Goal: Transaction & Acquisition: Book appointment/travel/reservation

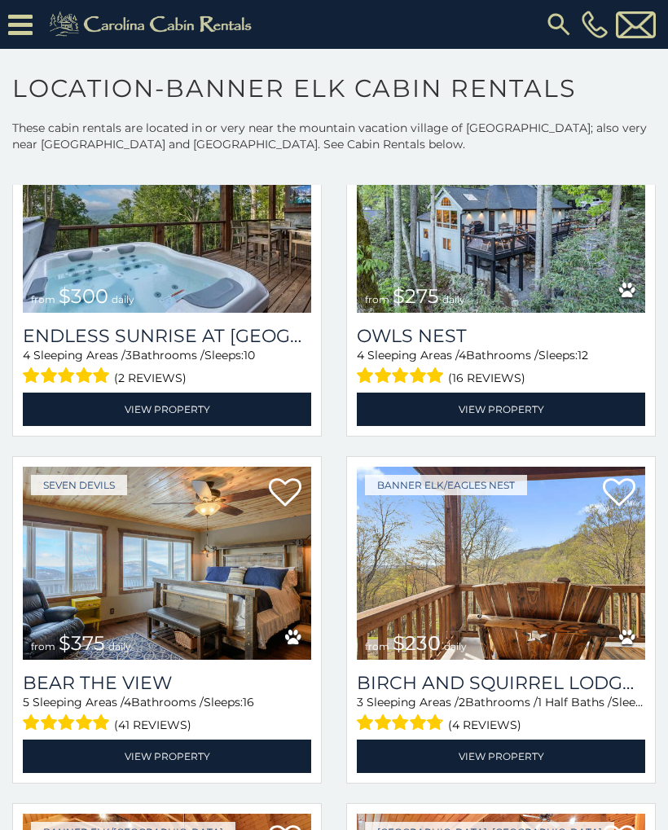
scroll to position [4315, 0]
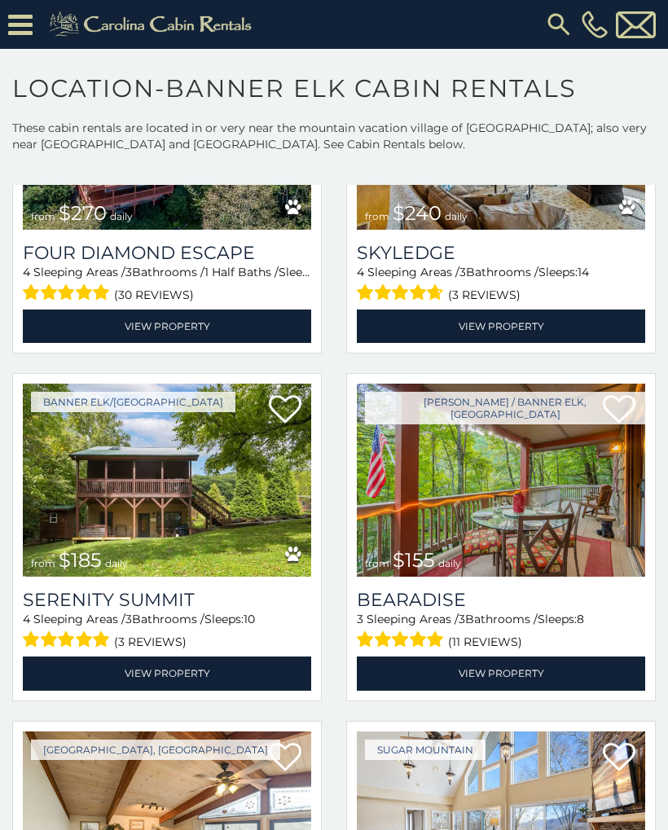
scroll to position [11339, 0]
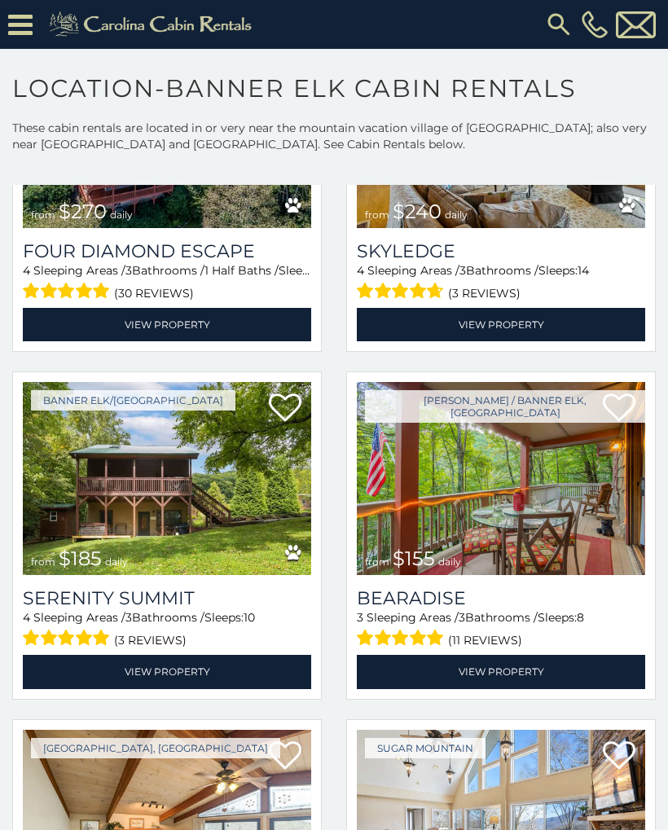
click at [112, 532] on img at bounding box center [167, 478] width 288 height 193
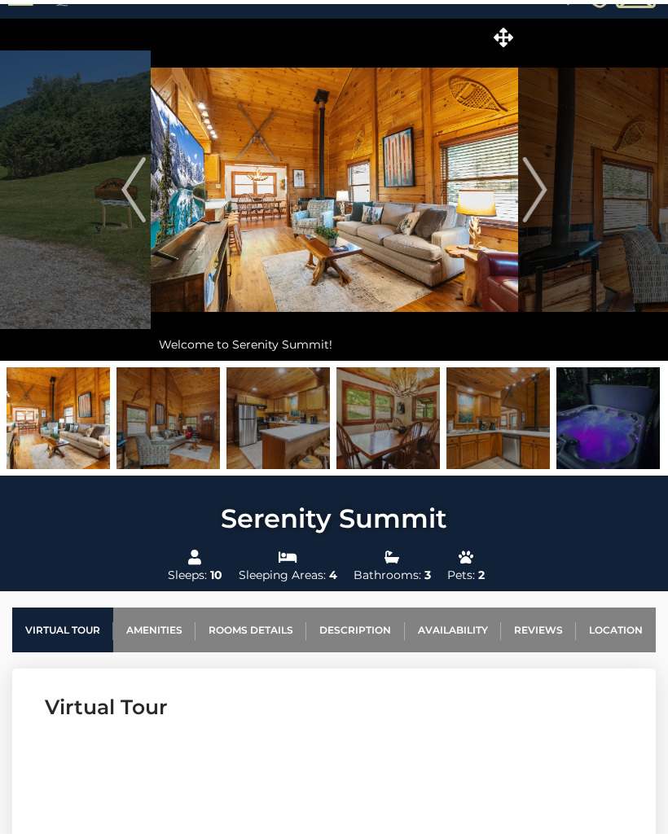
scroll to position [33, 0]
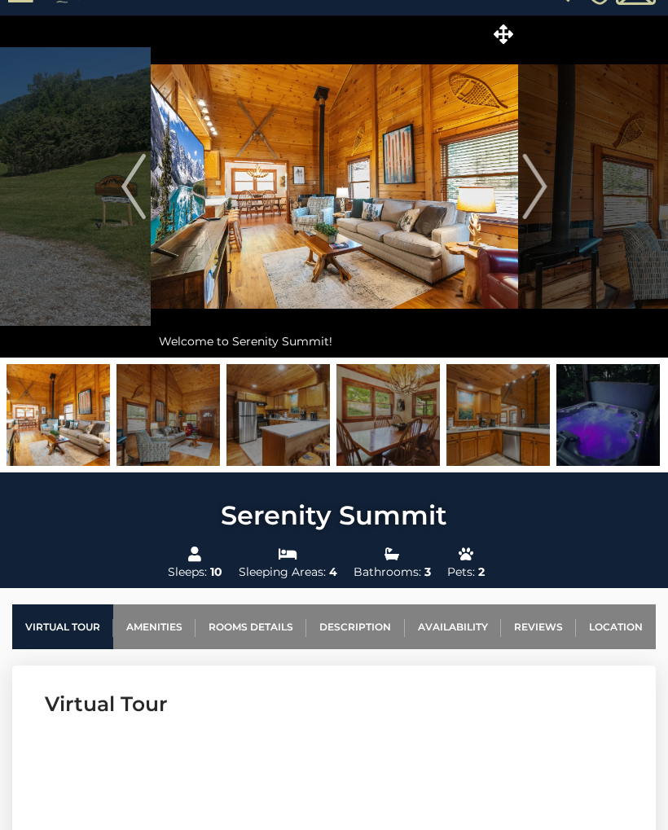
click at [536, 197] on img "Next" at bounding box center [534, 186] width 24 height 65
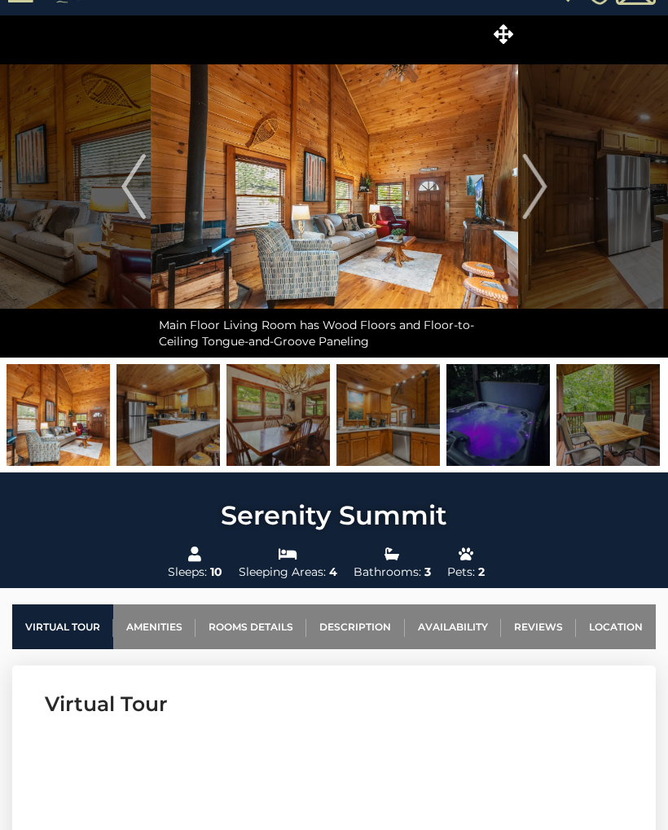
click at [544, 219] on button "Next" at bounding box center [534, 186] width 33 height 342
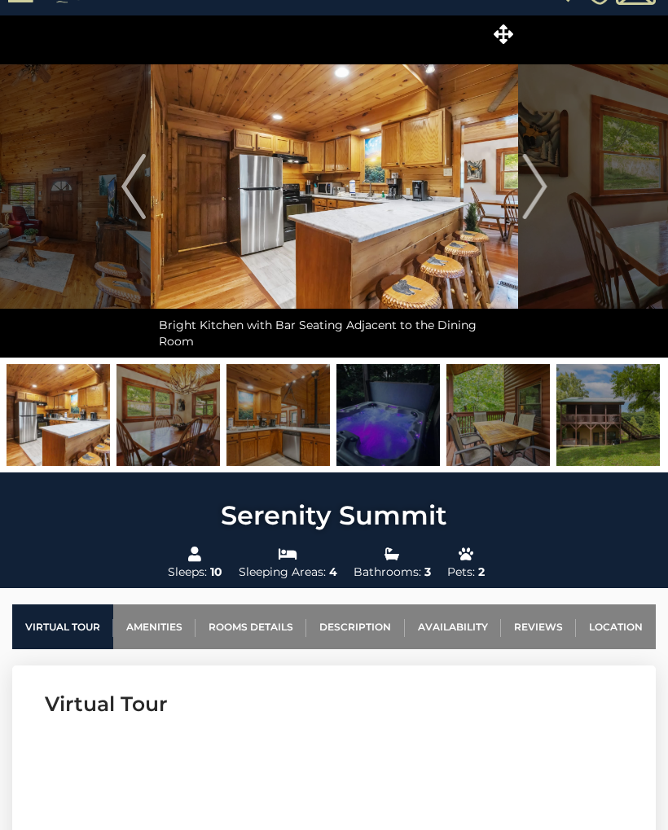
click at [125, 197] on img "Previous" at bounding box center [133, 186] width 24 height 65
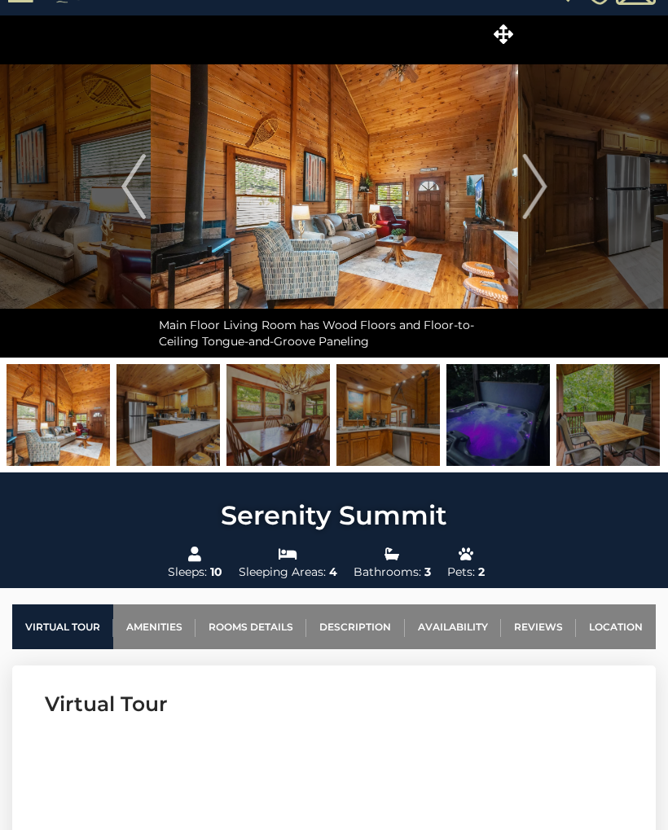
click at [514, 209] on img at bounding box center [334, 186] width 367 height 342
click at [539, 204] on img "Next" at bounding box center [534, 186] width 24 height 65
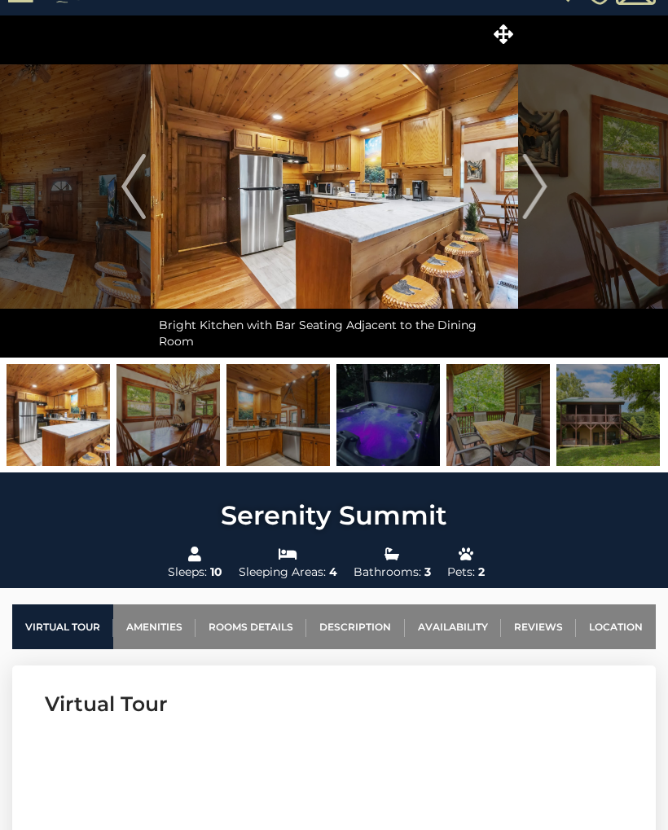
click at [536, 195] on img "Next" at bounding box center [534, 186] width 24 height 65
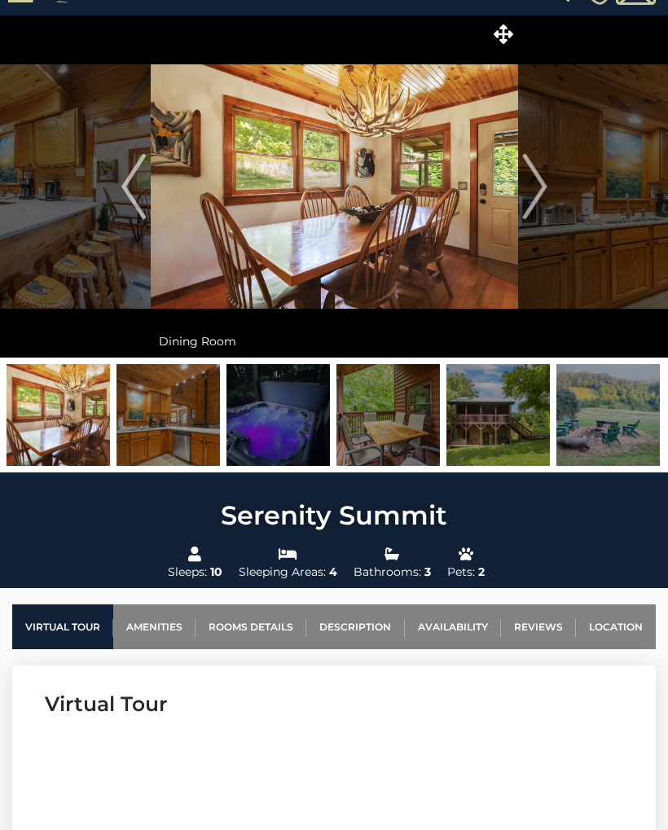
click at [541, 191] on img "Next" at bounding box center [534, 186] width 24 height 65
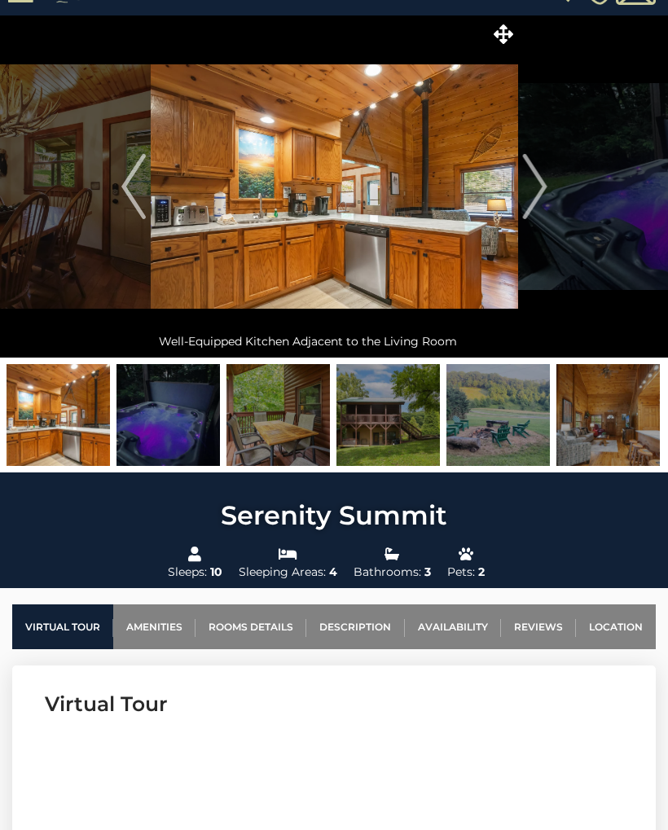
click at [538, 204] on img "Next" at bounding box center [534, 186] width 24 height 65
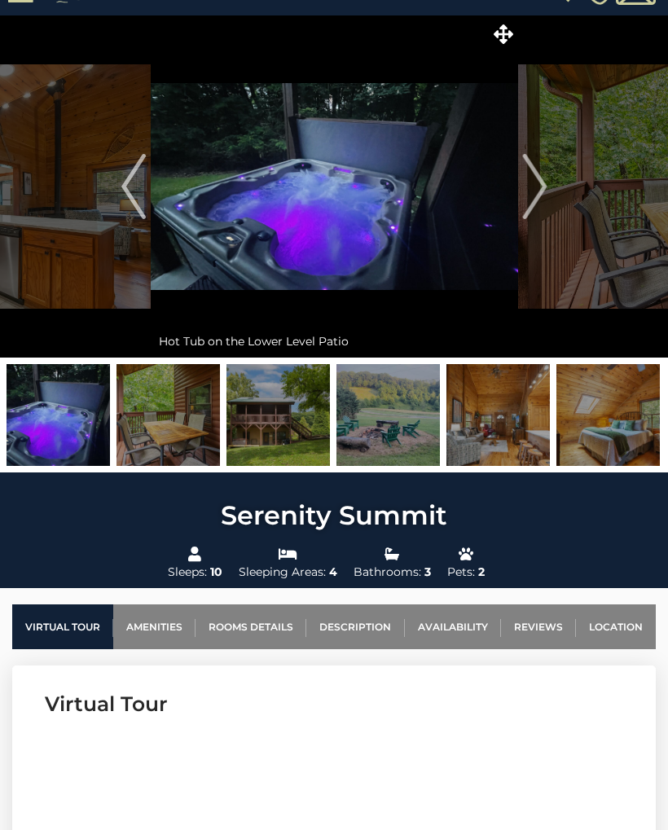
click at [548, 196] on button "Next" at bounding box center [534, 186] width 33 height 342
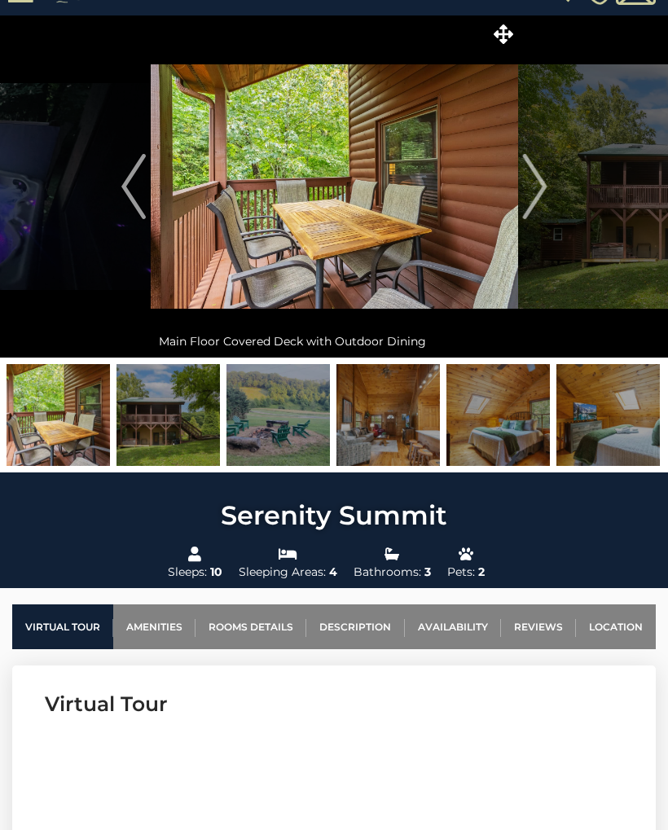
click at [546, 197] on img "Next" at bounding box center [534, 186] width 24 height 65
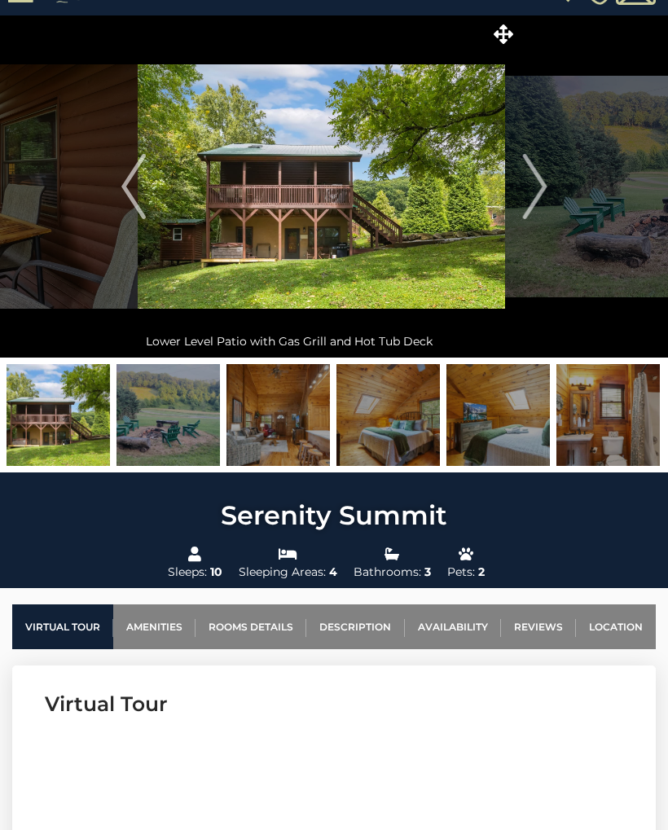
click at [540, 190] on img "Next" at bounding box center [534, 186] width 24 height 65
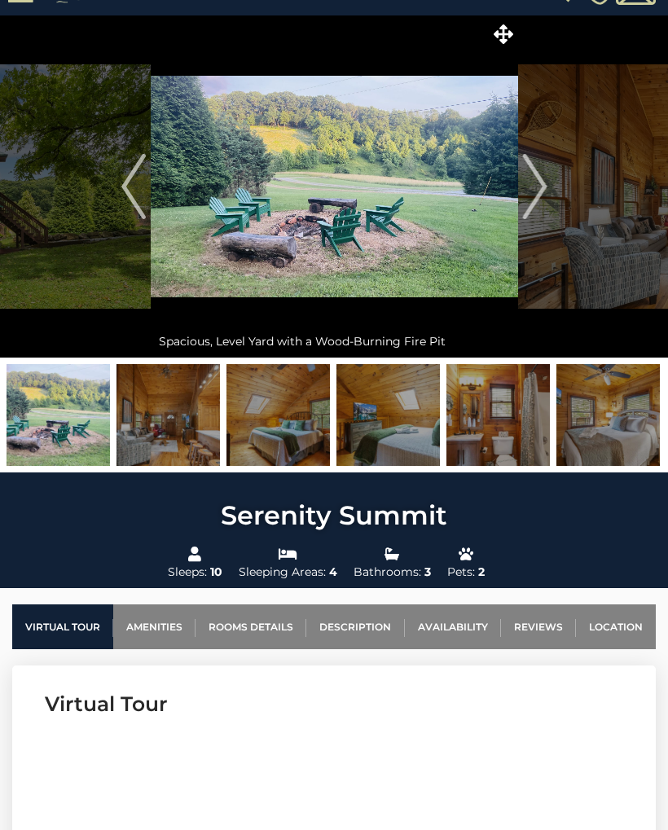
click at [546, 191] on img "Next" at bounding box center [534, 186] width 24 height 65
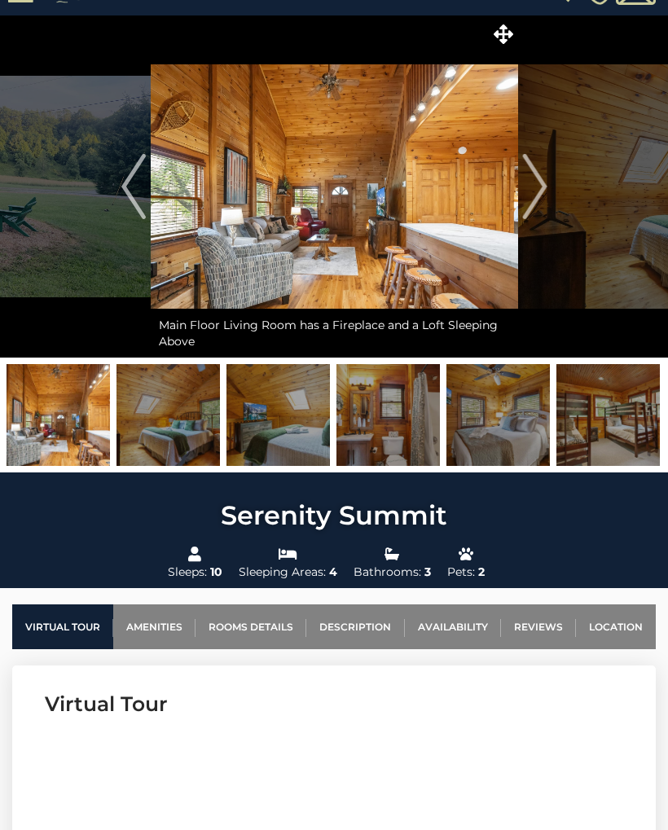
click at [541, 190] on img "Next" at bounding box center [534, 186] width 24 height 65
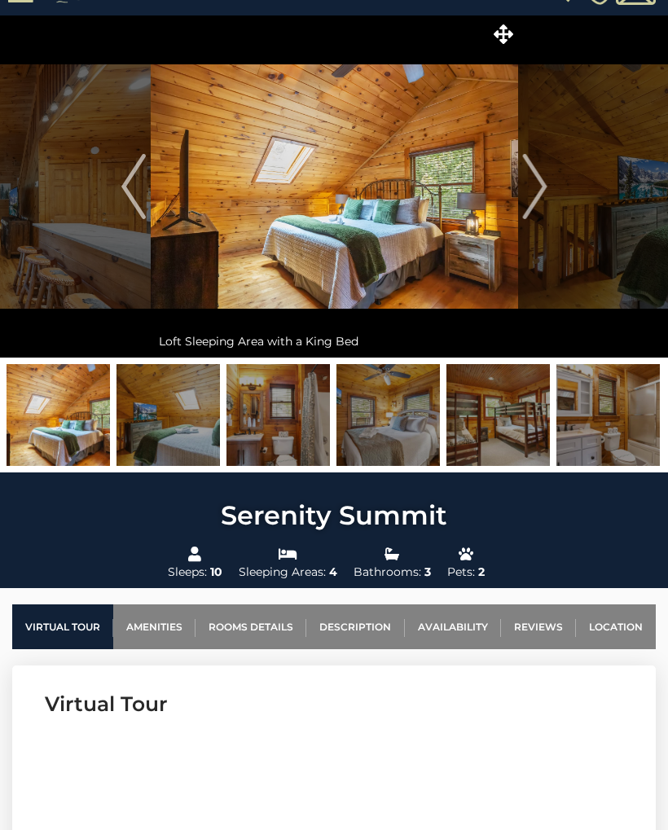
click at [535, 203] on img "Next" at bounding box center [534, 186] width 24 height 65
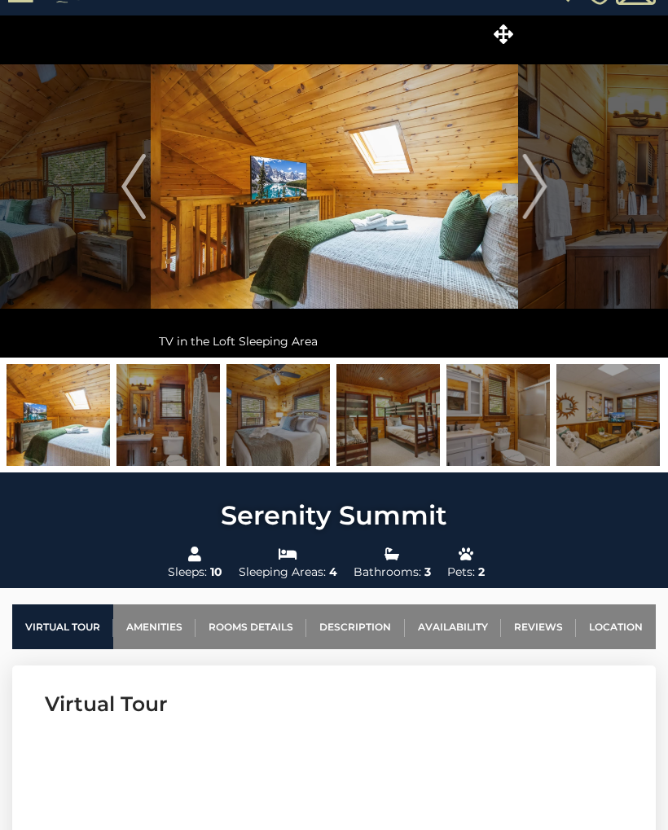
click at [541, 194] on img "Next" at bounding box center [534, 186] width 24 height 65
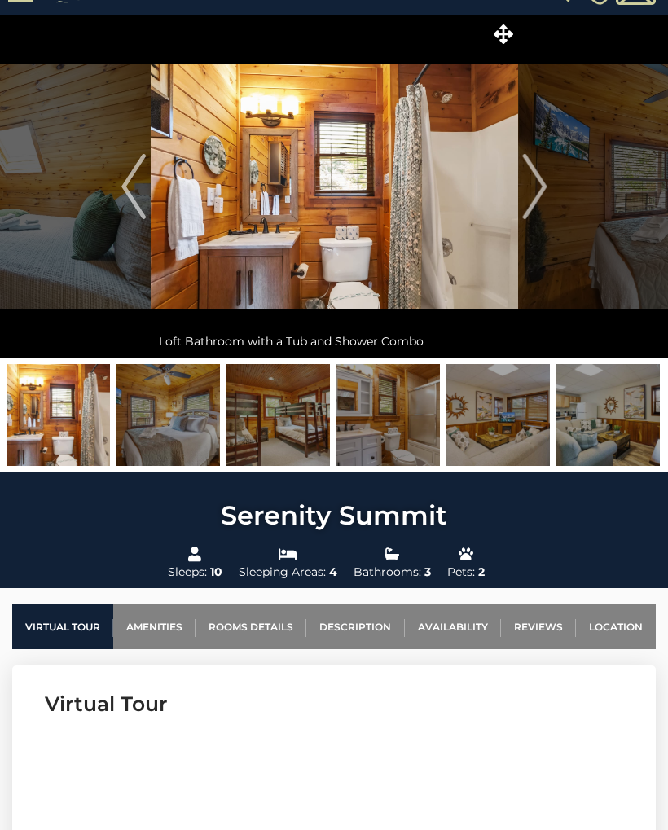
click at [549, 193] on button "Next" at bounding box center [534, 186] width 33 height 342
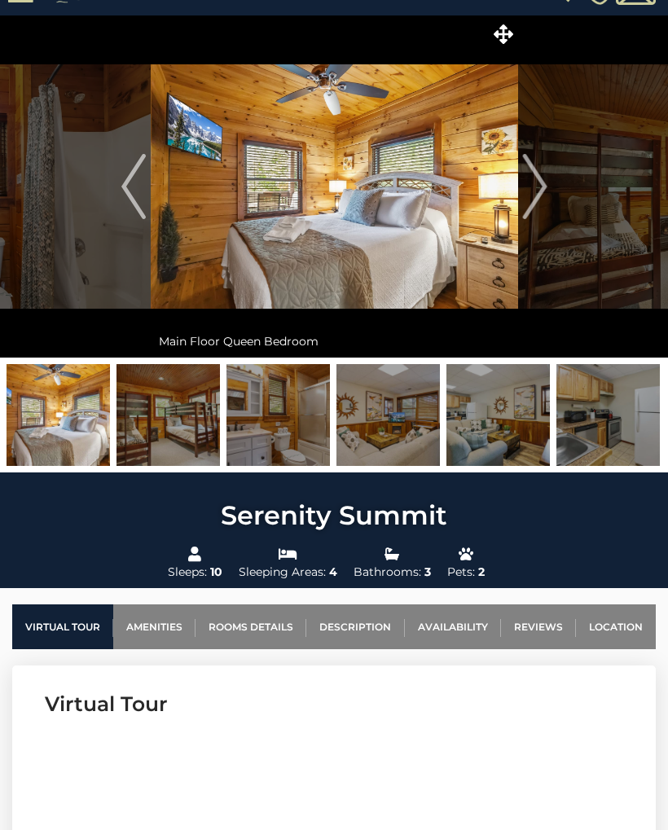
click at [543, 188] on img "Next" at bounding box center [534, 186] width 24 height 65
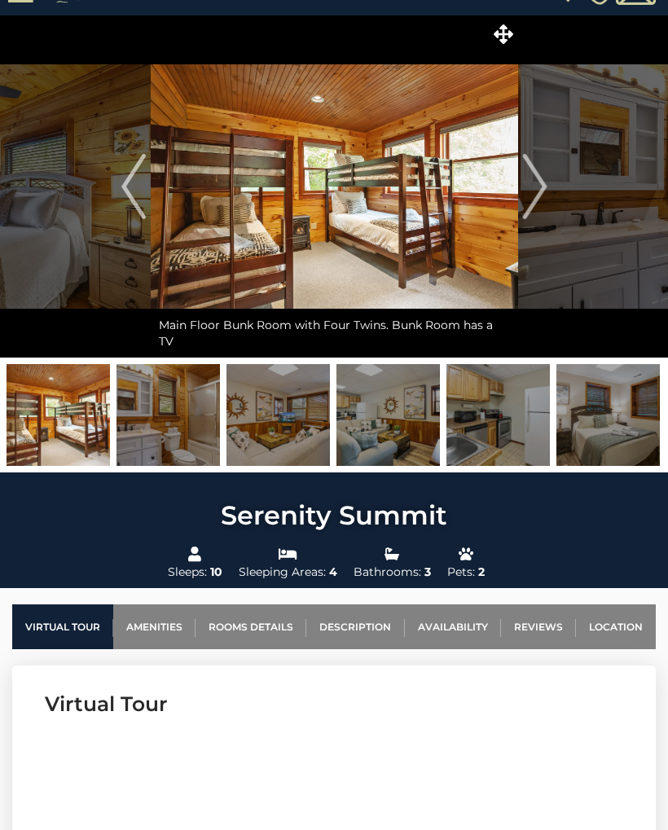
click at [542, 191] on img "Next" at bounding box center [534, 186] width 24 height 65
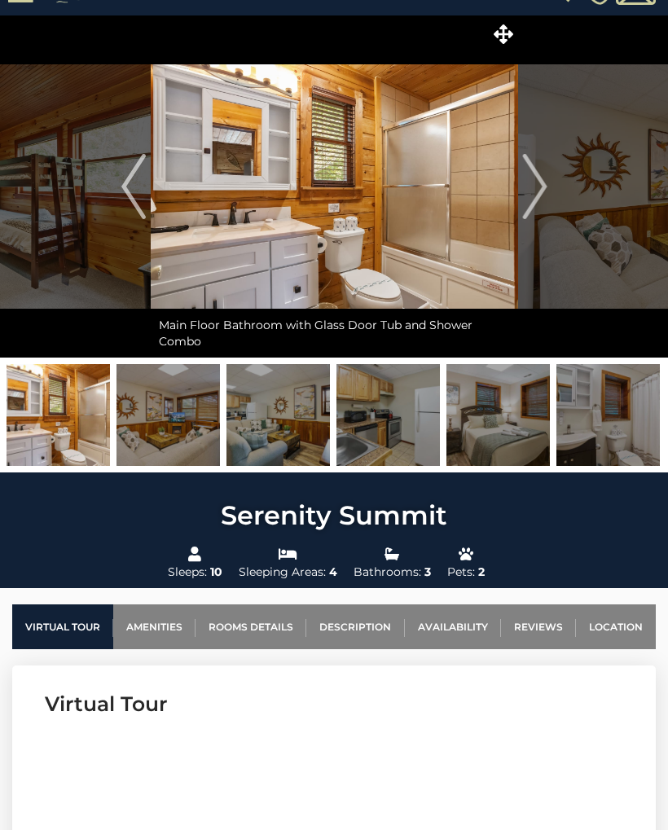
click at [533, 189] on img "Next" at bounding box center [534, 186] width 24 height 65
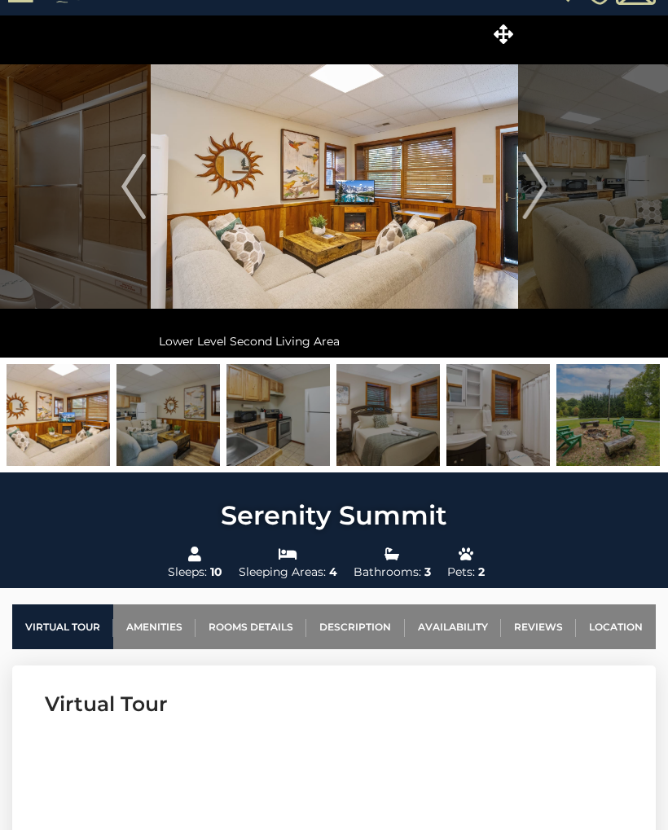
click at [542, 199] on img "Next" at bounding box center [534, 186] width 24 height 65
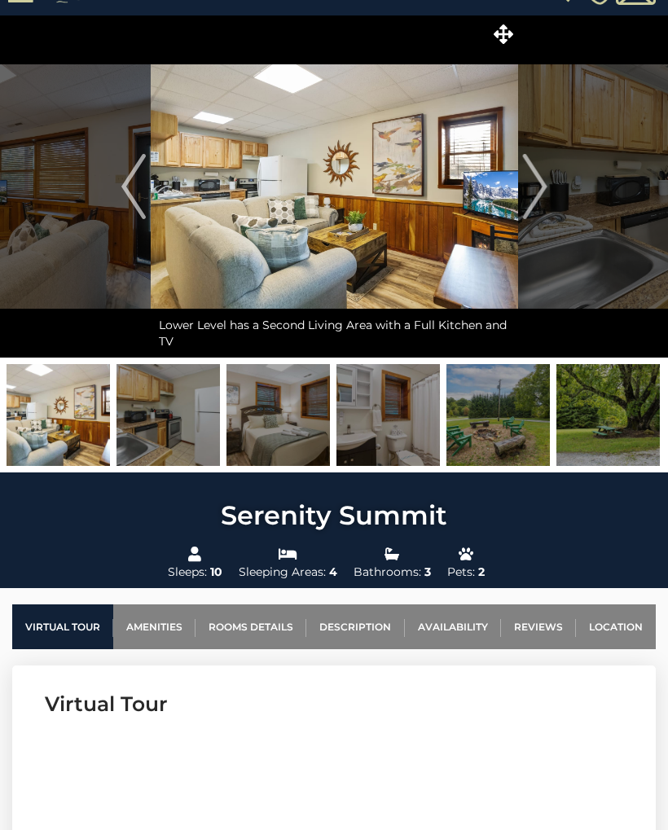
click at [541, 187] on img "Next" at bounding box center [534, 186] width 24 height 65
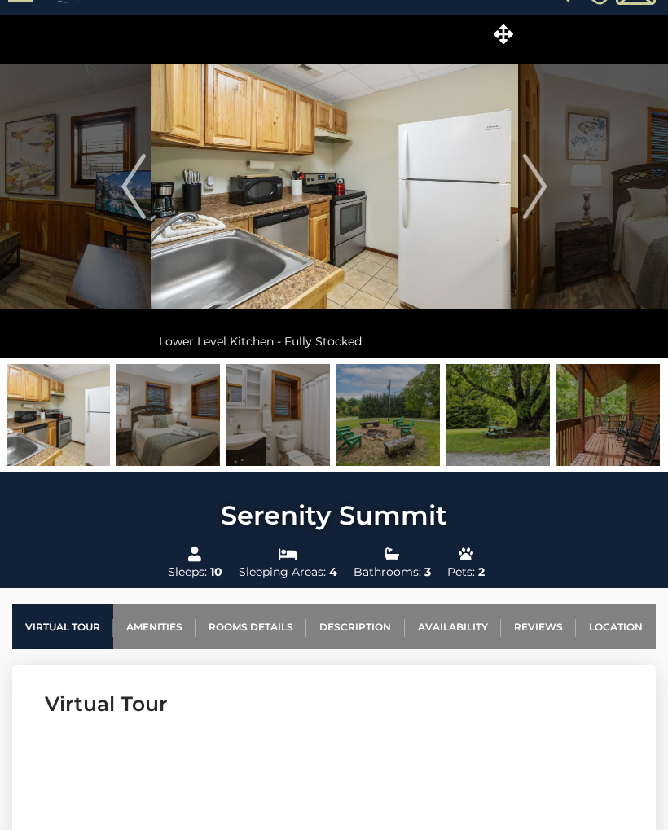
click at [542, 191] on img "Next" at bounding box center [534, 186] width 24 height 65
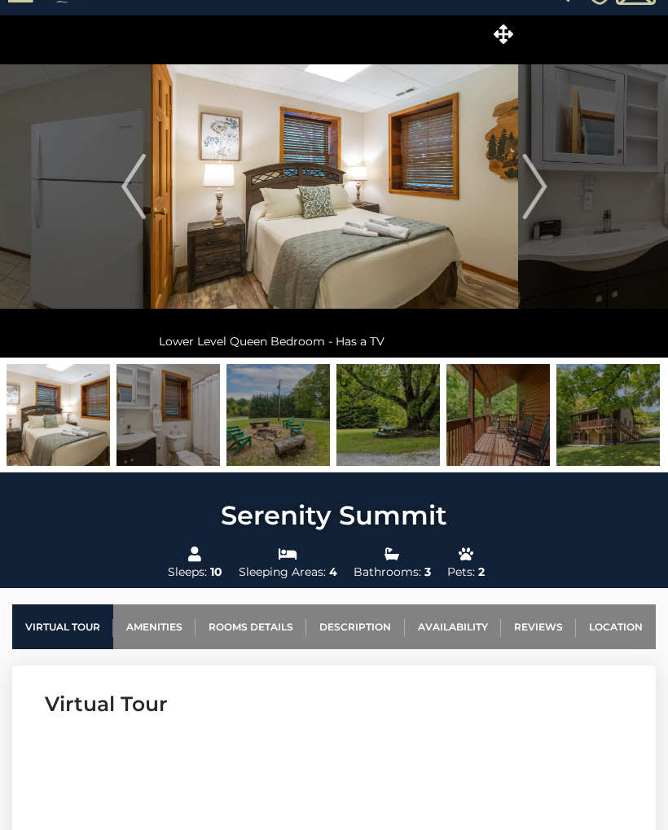
click at [541, 192] on img "Next" at bounding box center [534, 186] width 24 height 65
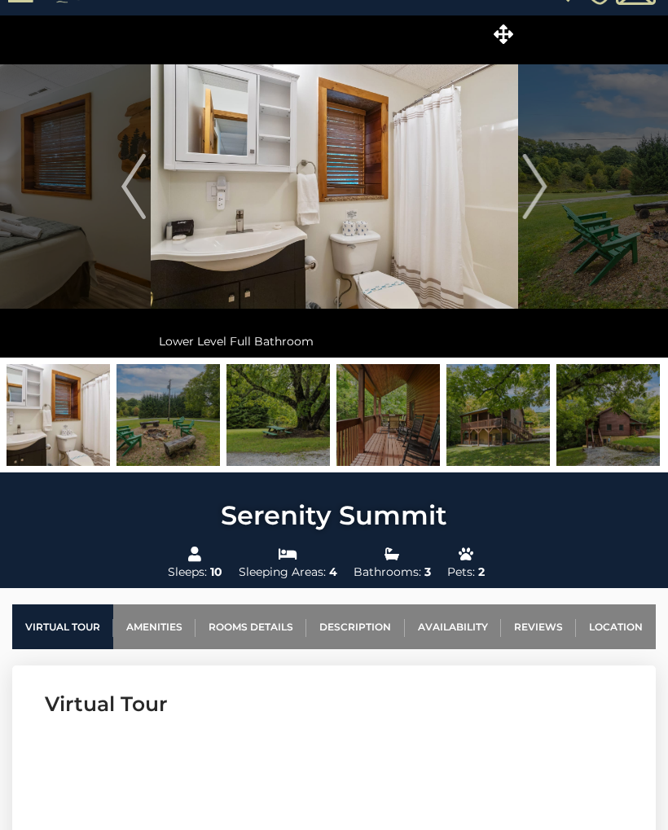
click at [533, 190] on img "Next" at bounding box center [534, 186] width 24 height 65
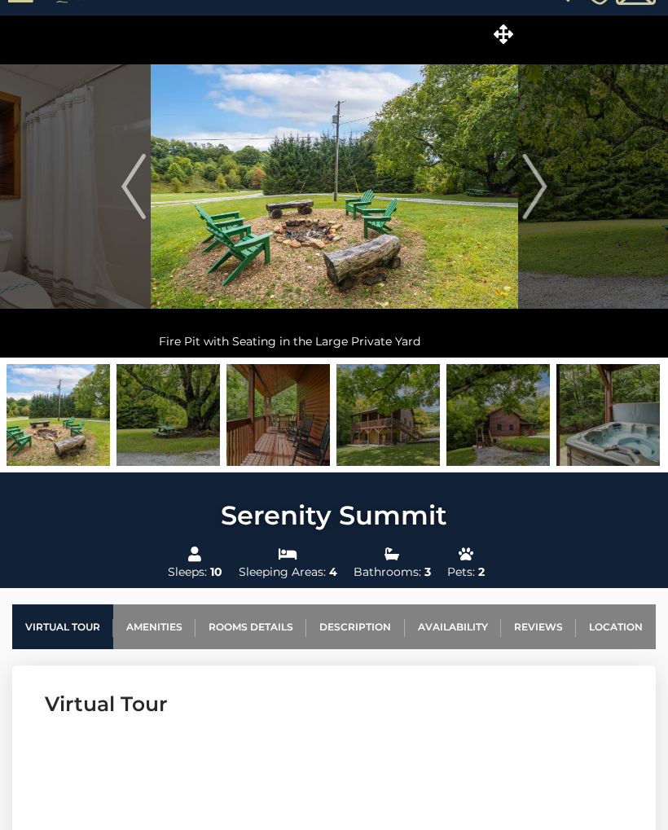
click at [539, 191] on img "Next" at bounding box center [534, 186] width 24 height 65
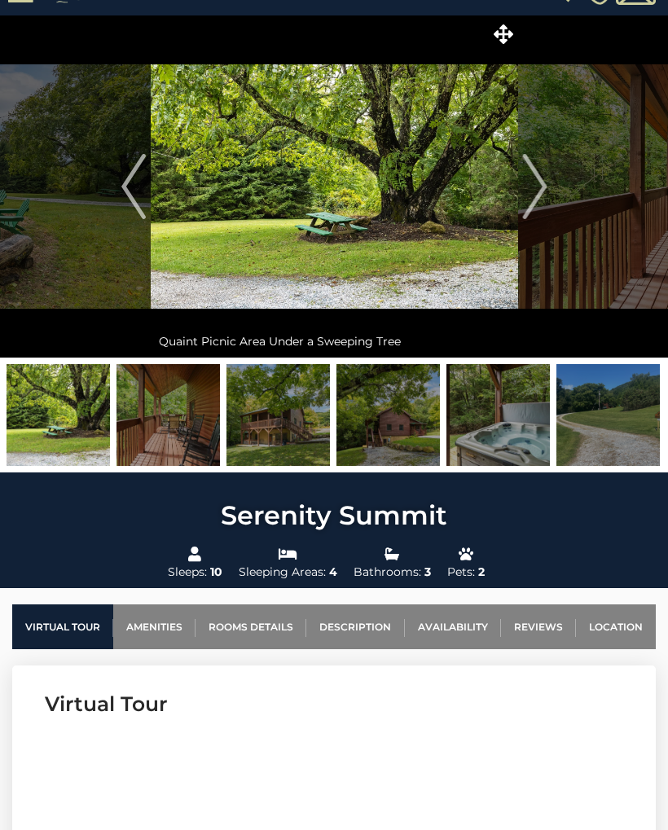
click at [544, 191] on img "Next" at bounding box center [534, 186] width 24 height 65
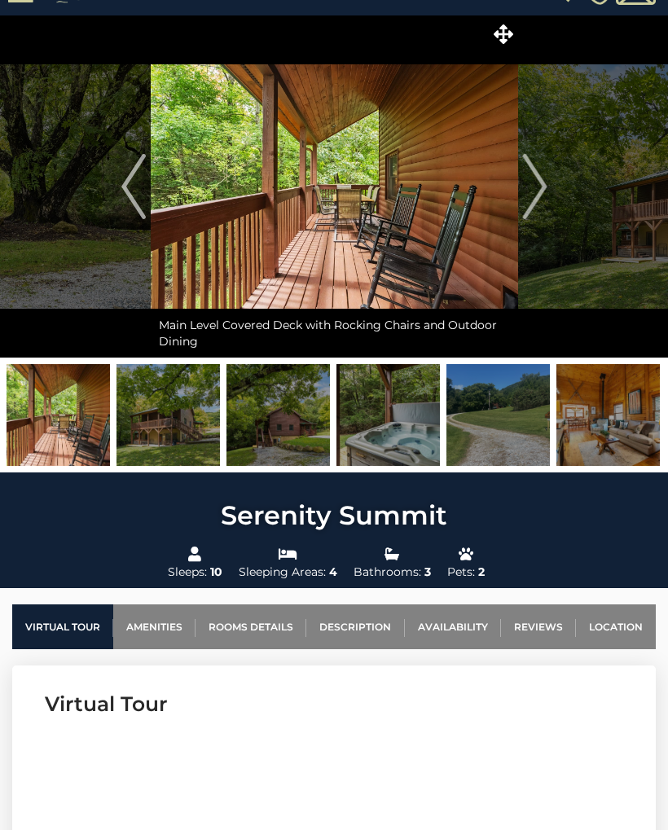
click at [125, 199] on img "Previous" at bounding box center [133, 186] width 24 height 65
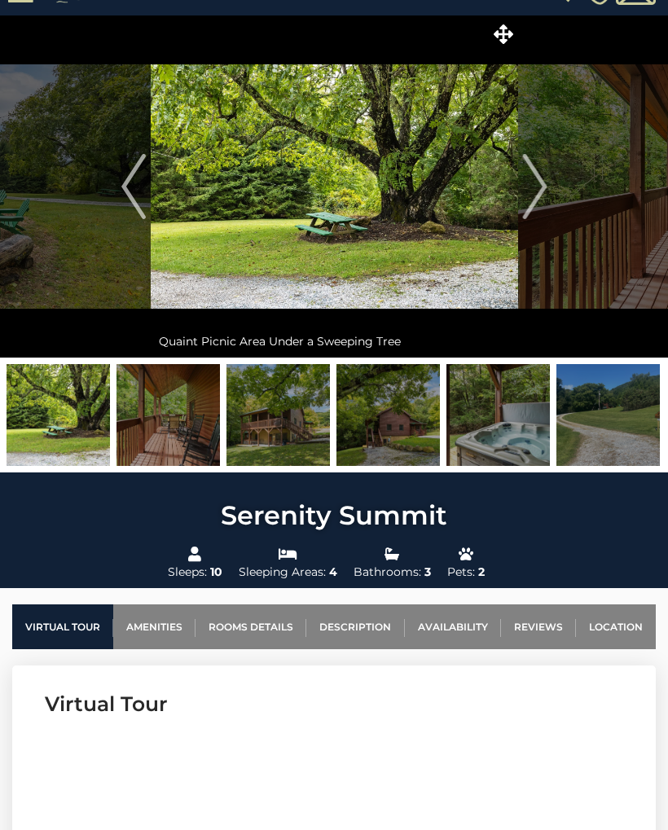
click at [143, 212] on img "Previous" at bounding box center [133, 186] width 24 height 65
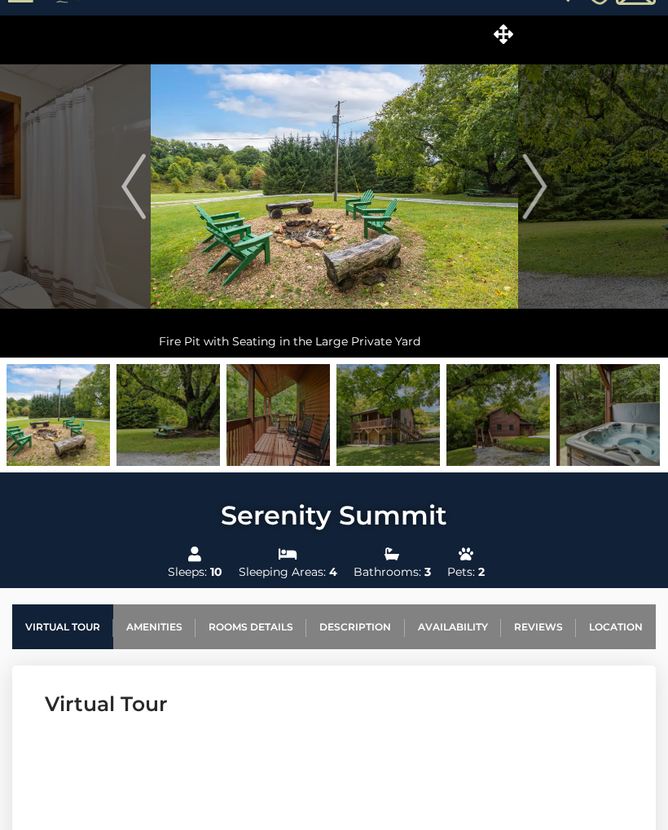
click at [545, 183] on img "Next" at bounding box center [534, 186] width 24 height 65
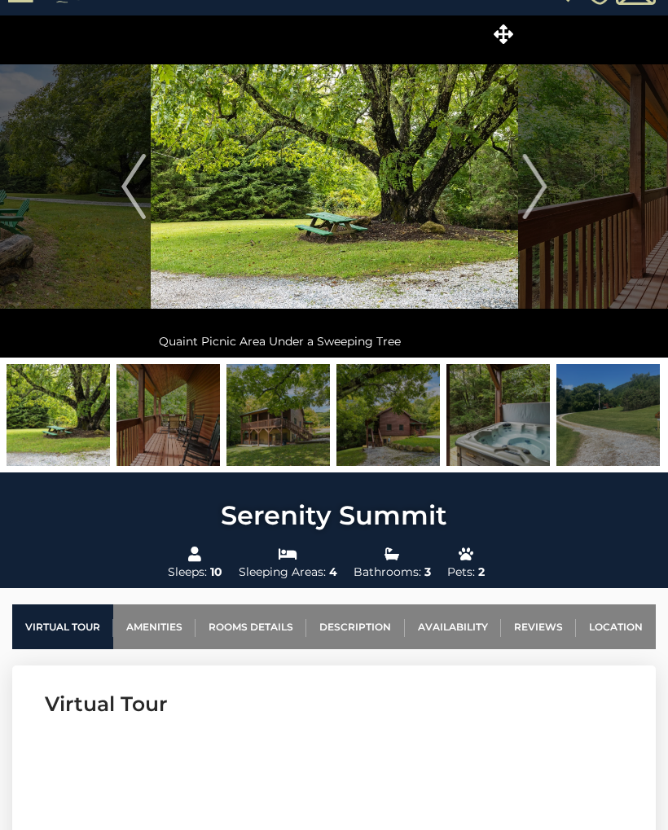
click at [544, 197] on img "Next" at bounding box center [534, 186] width 24 height 65
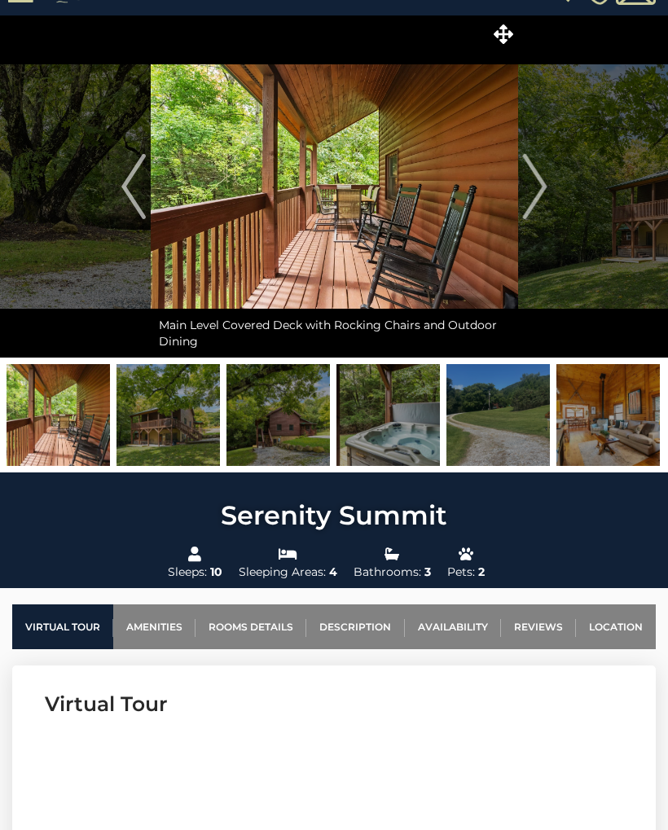
click at [540, 187] on img "Next" at bounding box center [534, 186] width 24 height 65
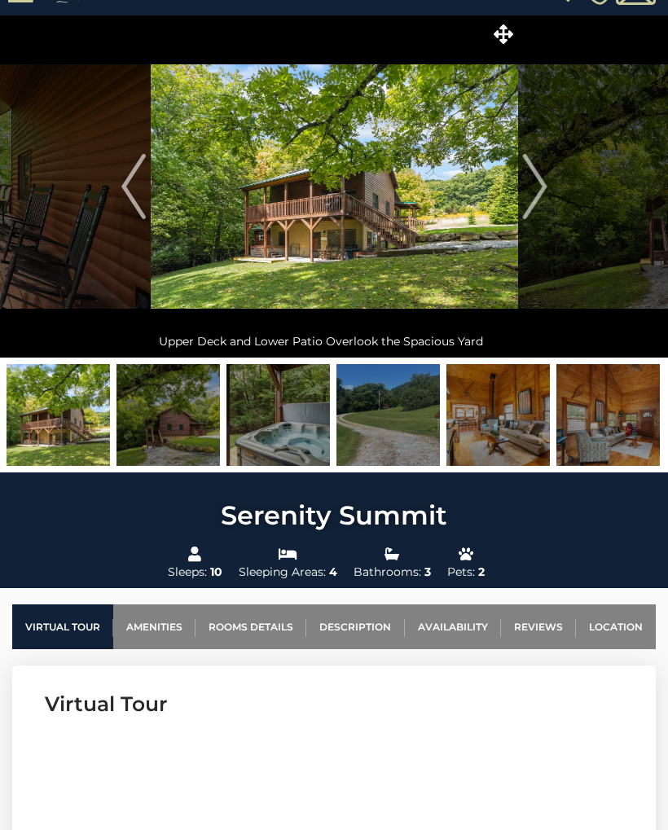
click at [547, 183] on button "Next" at bounding box center [534, 186] width 33 height 342
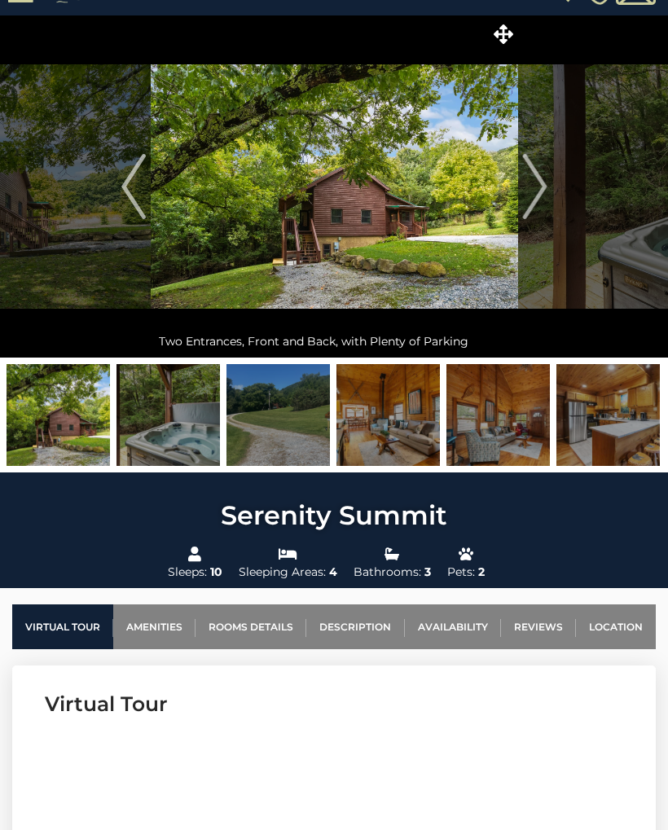
click at [541, 171] on img "Next" at bounding box center [534, 186] width 24 height 65
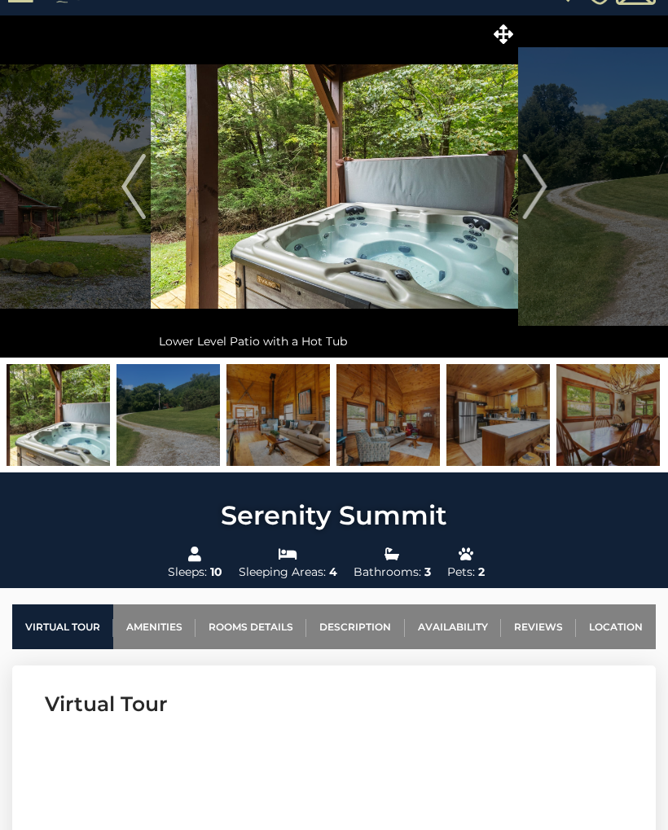
click at [549, 195] on button "Next" at bounding box center [534, 186] width 33 height 342
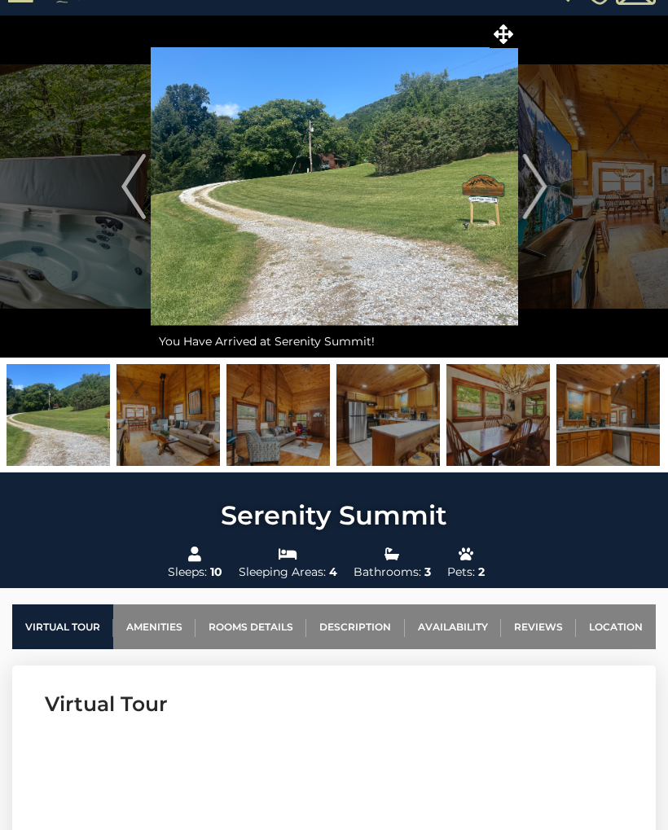
click at [546, 173] on img "Next" at bounding box center [534, 186] width 24 height 65
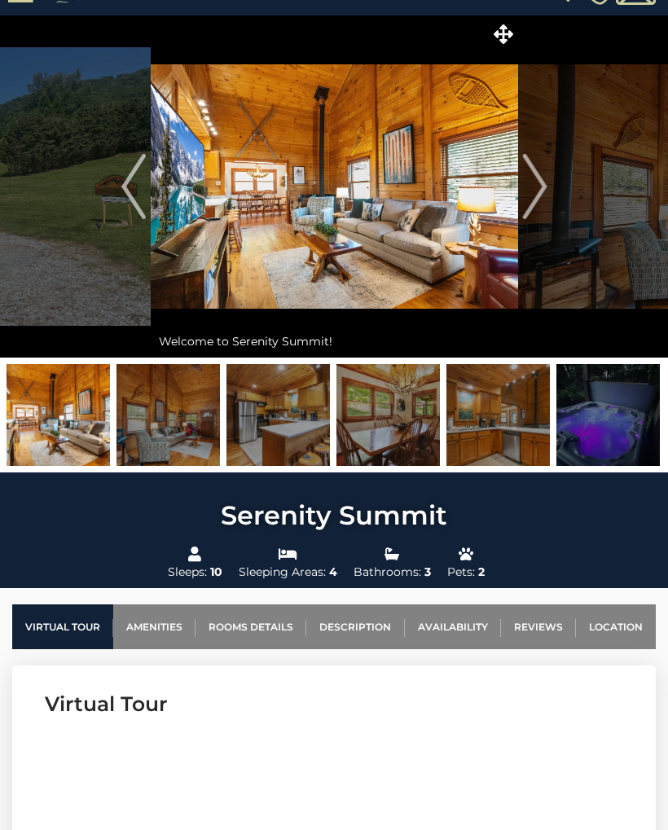
click at [538, 173] on img "Next" at bounding box center [534, 186] width 24 height 65
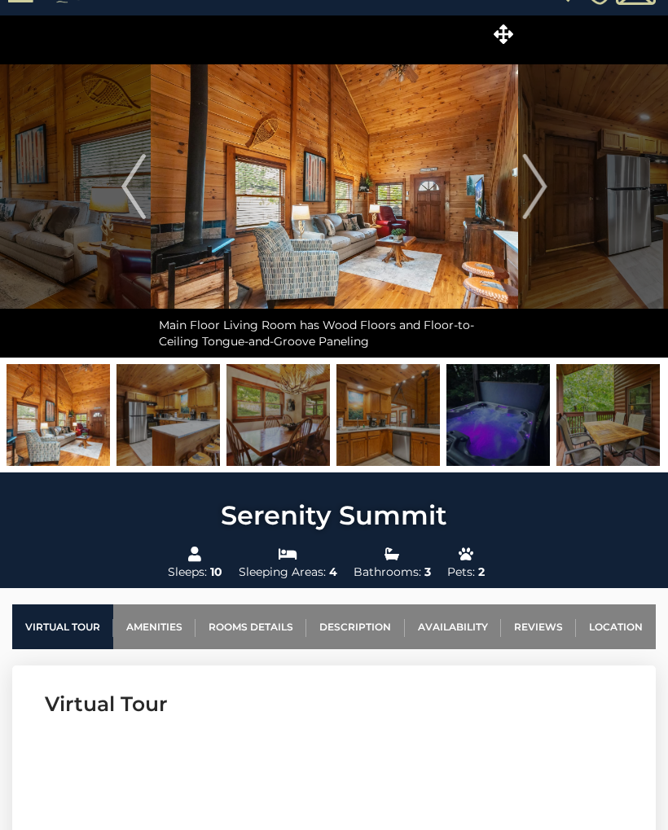
click at [530, 189] on img "Next" at bounding box center [534, 186] width 24 height 65
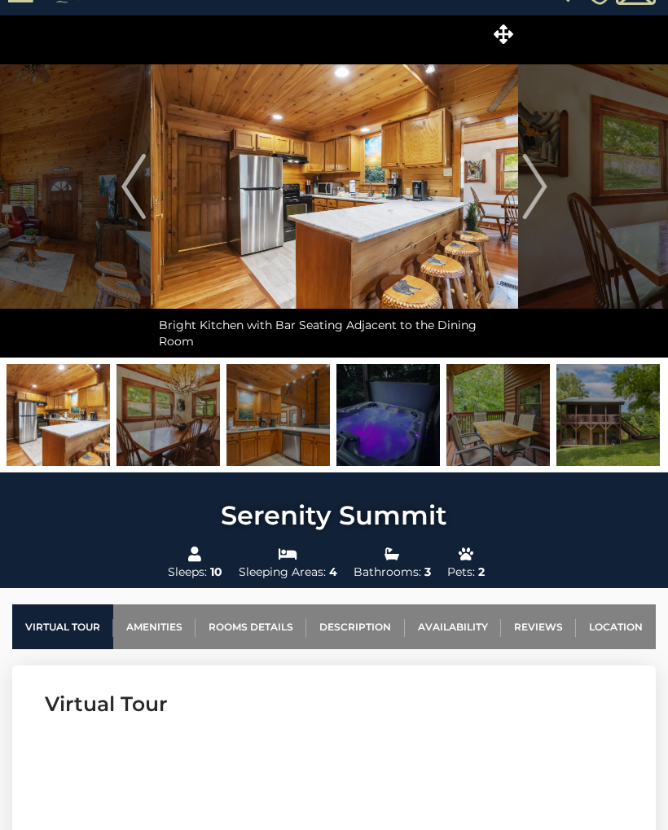
click at [142, 204] on img "Previous" at bounding box center [133, 186] width 24 height 65
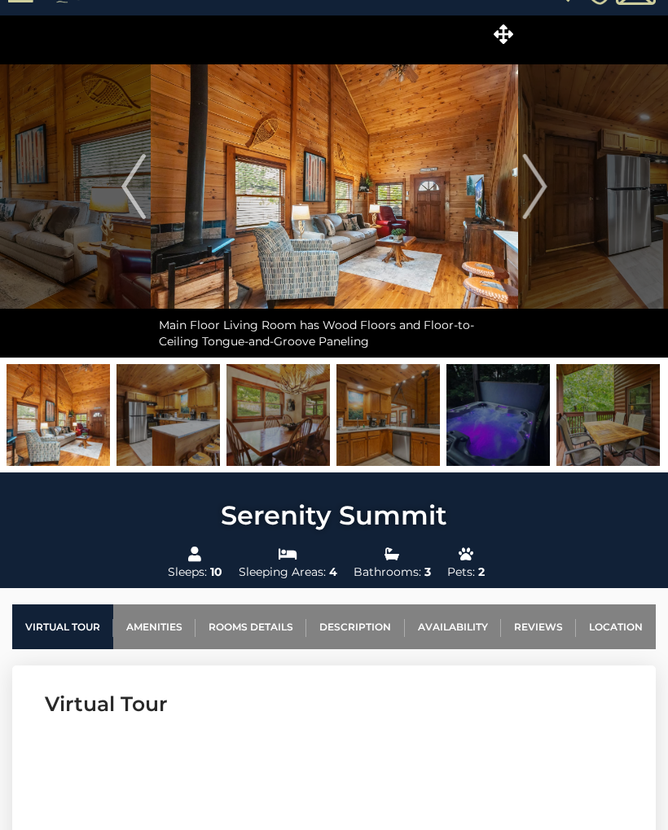
click at [145, 189] on img "Previous" at bounding box center [133, 186] width 24 height 65
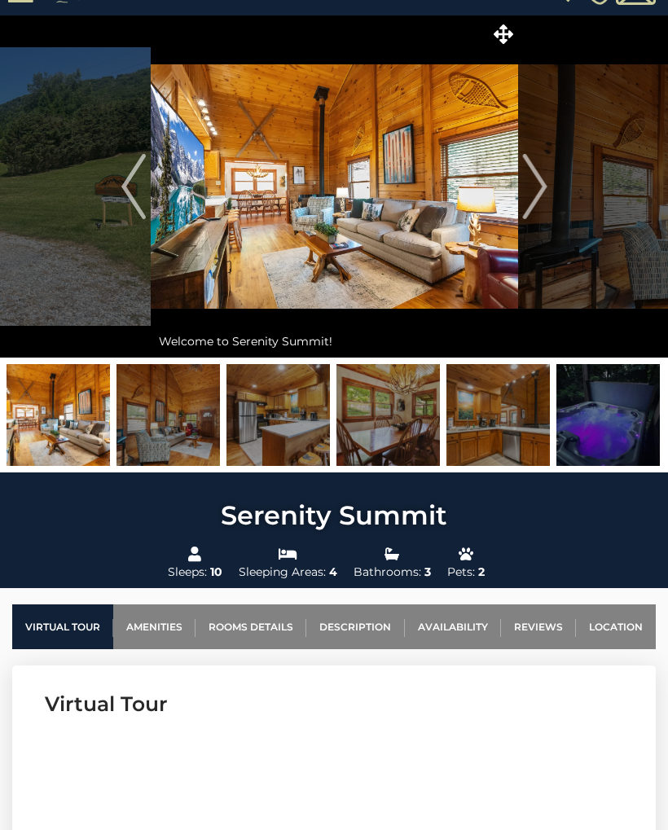
click at [135, 198] on img "Previous" at bounding box center [133, 186] width 24 height 65
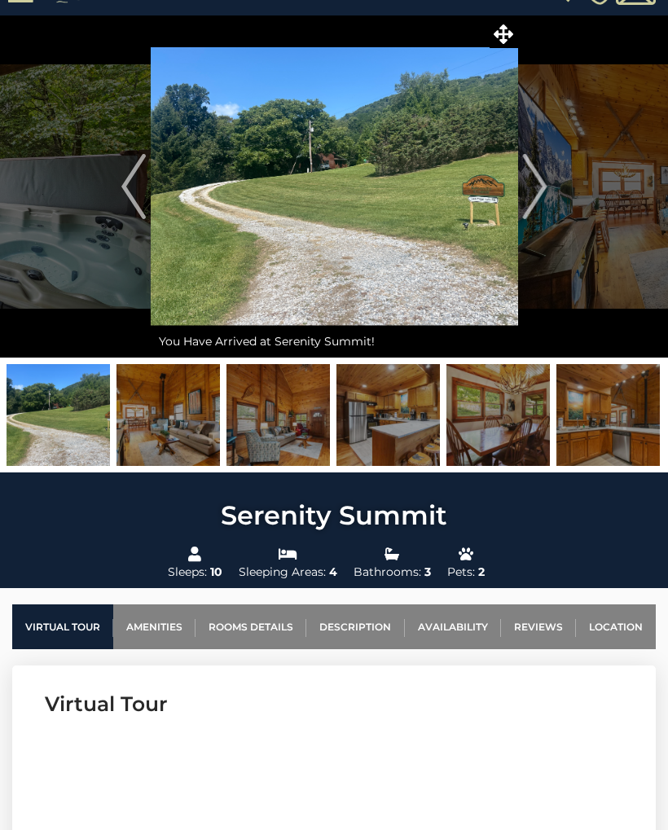
click at [142, 197] on img "Previous" at bounding box center [133, 186] width 24 height 65
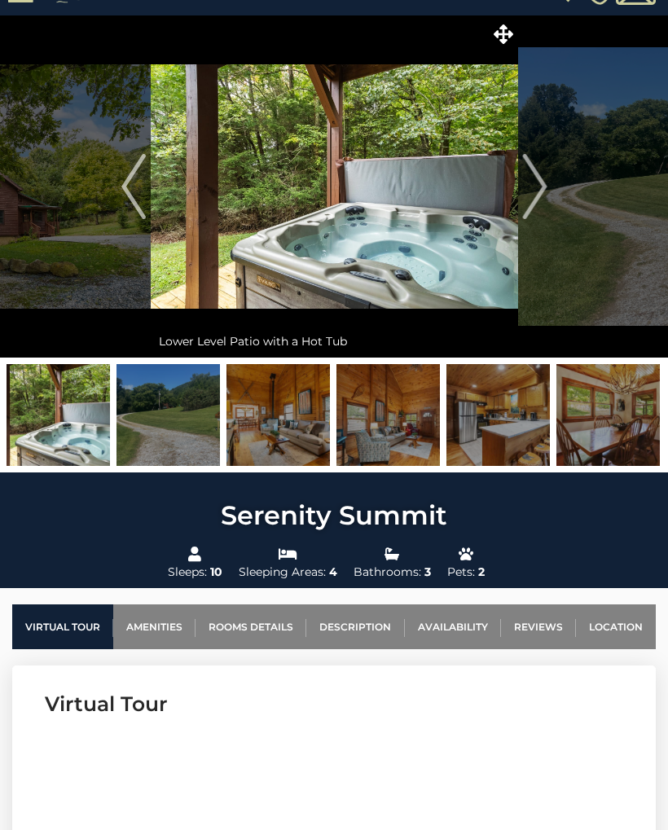
click at [139, 198] on img "Previous" at bounding box center [133, 186] width 24 height 65
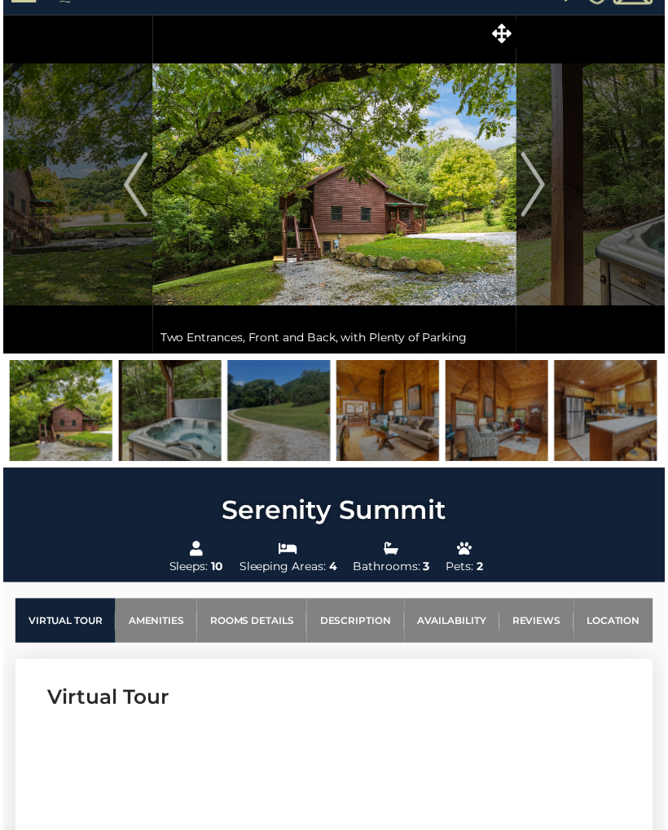
scroll to position [35, 0]
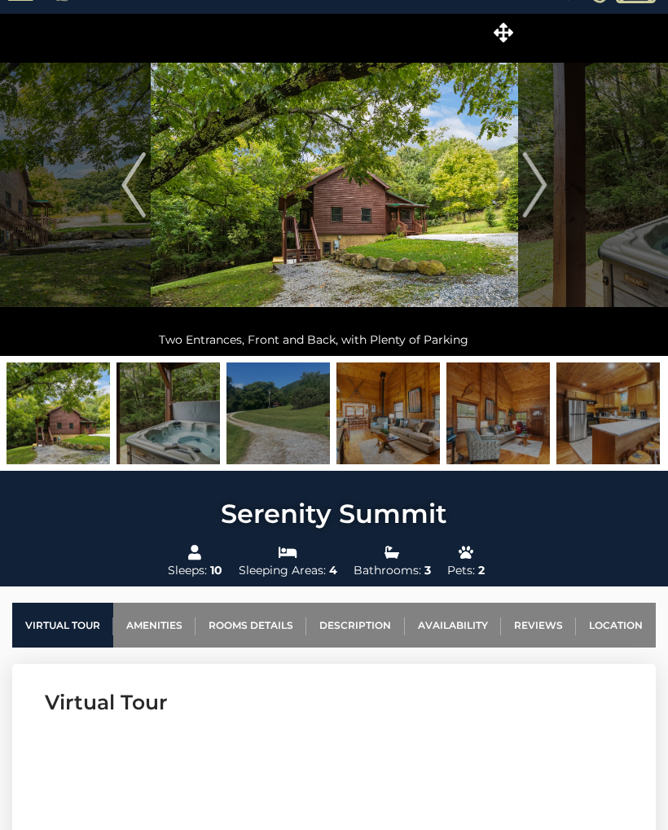
click at [418, 184] on img at bounding box center [334, 185] width 367 height 342
click at [436, 195] on img at bounding box center [334, 185] width 367 height 342
click at [440, 171] on img at bounding box center [334, 185] width 367 height 342
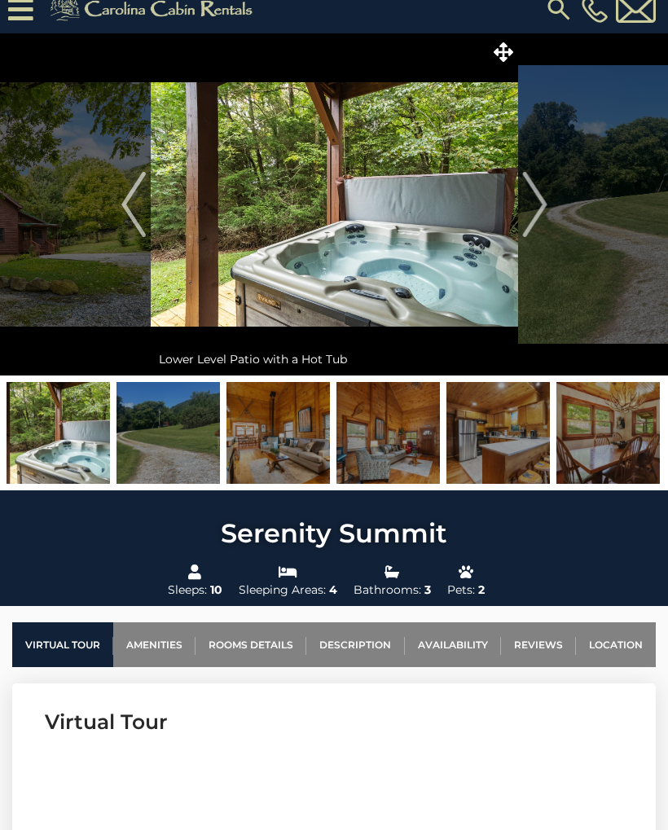
scroll to position [0, 0]
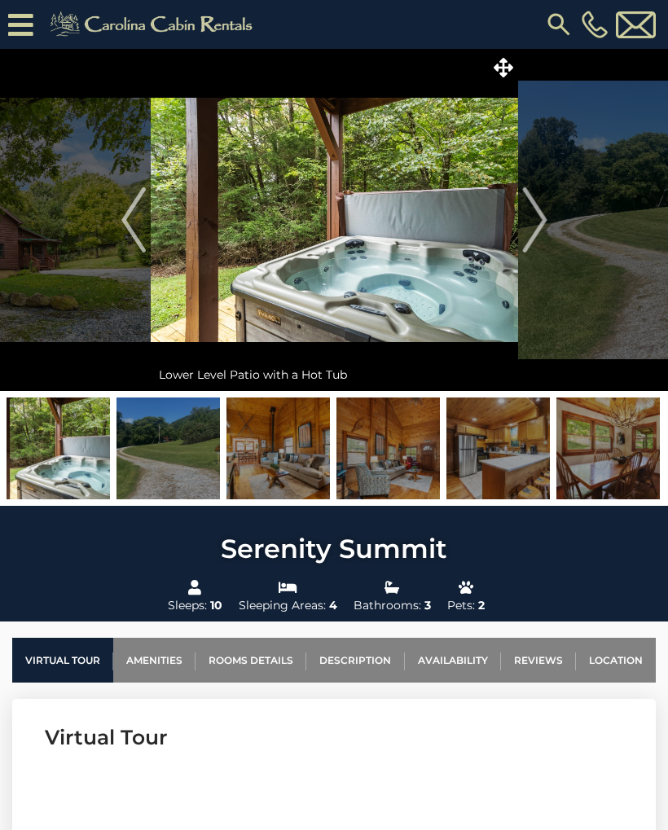
click at [148, 222] on button "Previous" at bounding box center [133, 220] width 33 height 342
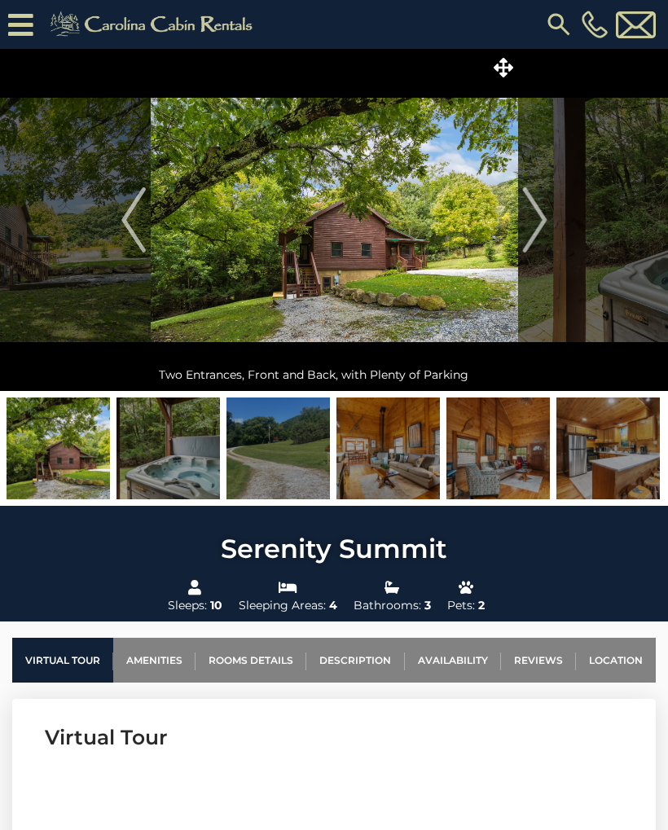
click at [156, 216] on img at bounding box center [334, 220] width 367 height 342
click at [134, 226] on img "Previous" at bounding box center [133, 219] width 24 height 65
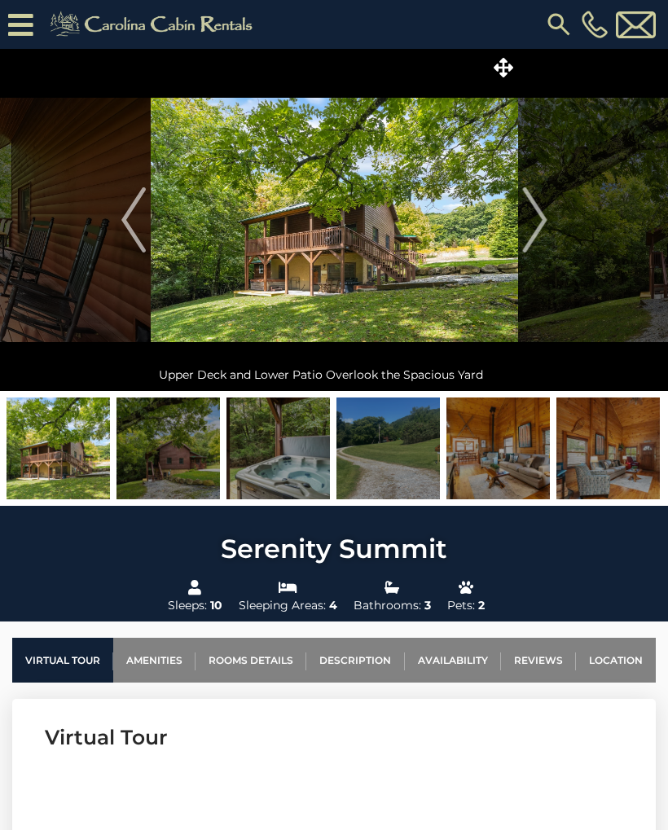
click at [627, 452] on img at bounding box center [607, 448] width 103 height 102
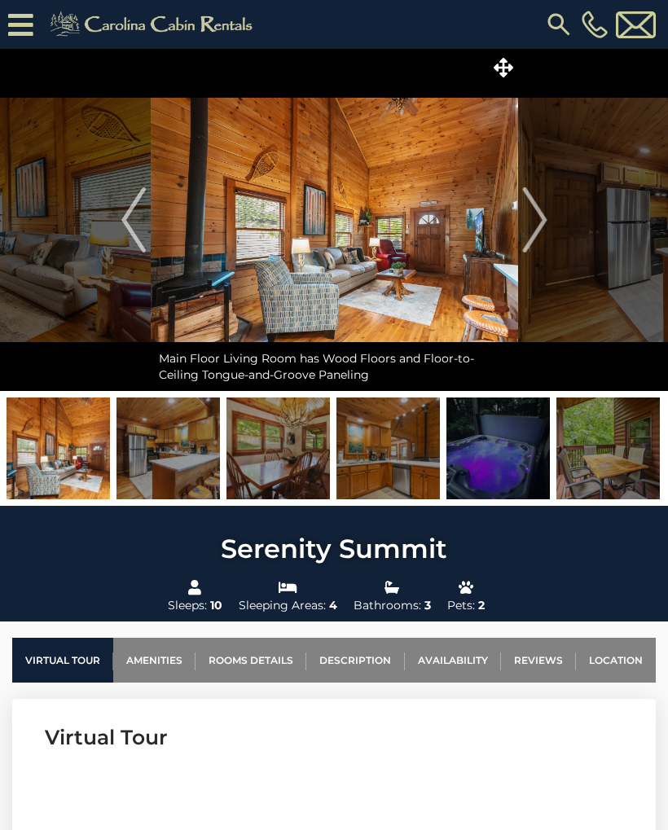
click at [545, 211] on img "Next" at bounding box center [534, 219] width 24 height 65
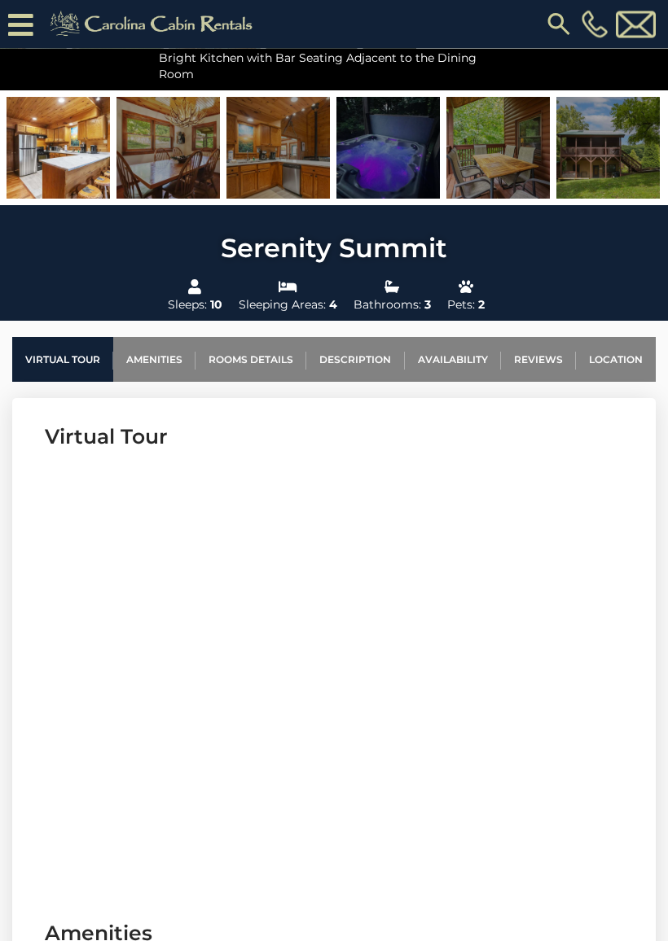
scroll to position [333, 0]
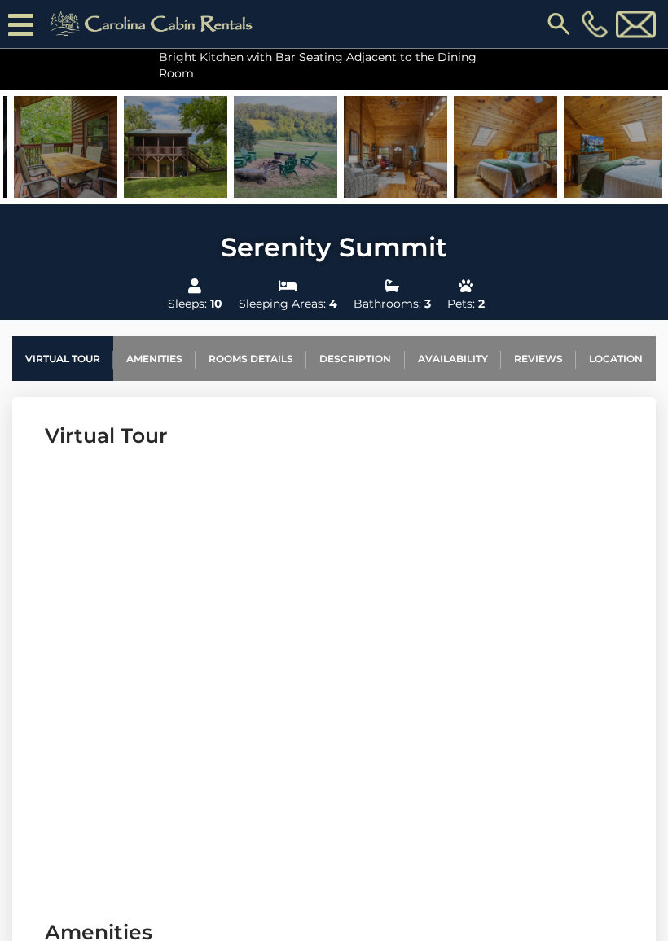
scroll to position [334, 0]
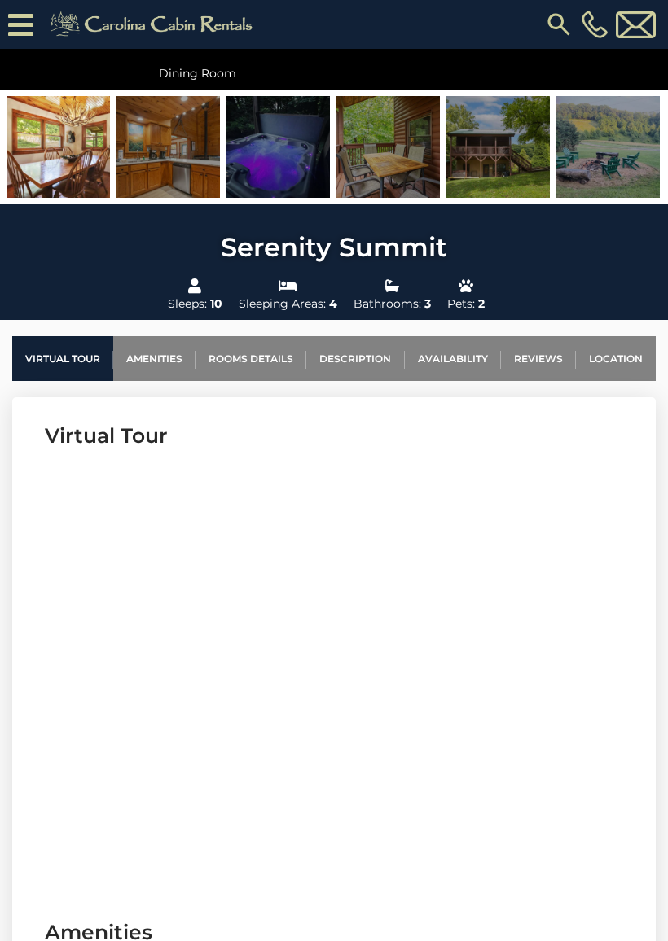
click at [283, 188] on img at bounding box center [277, 147] width 103 height 102
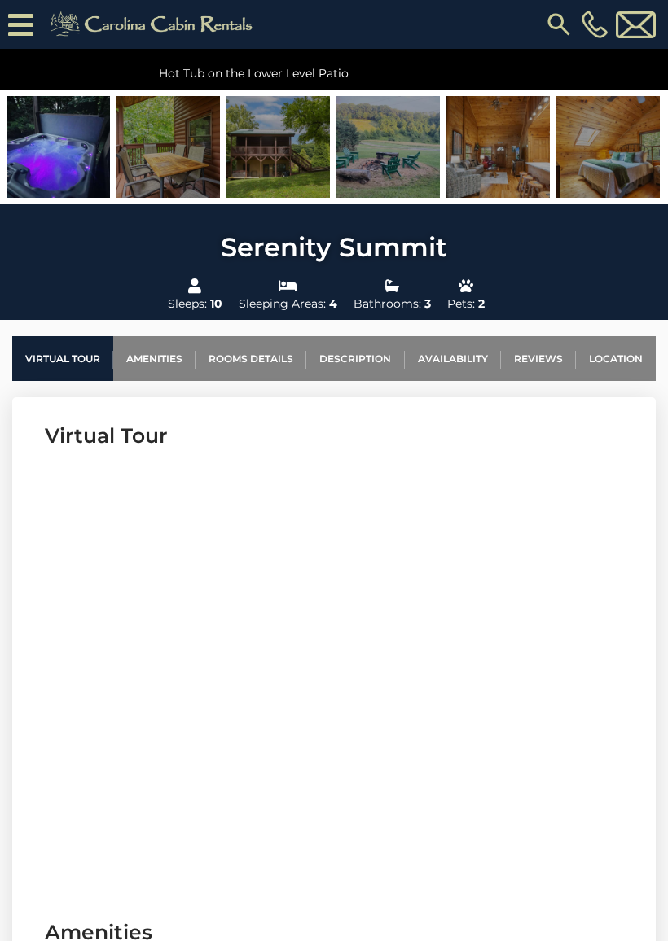
click at [409, 167] on img at bounding box center [387, 147] width 103 height 102
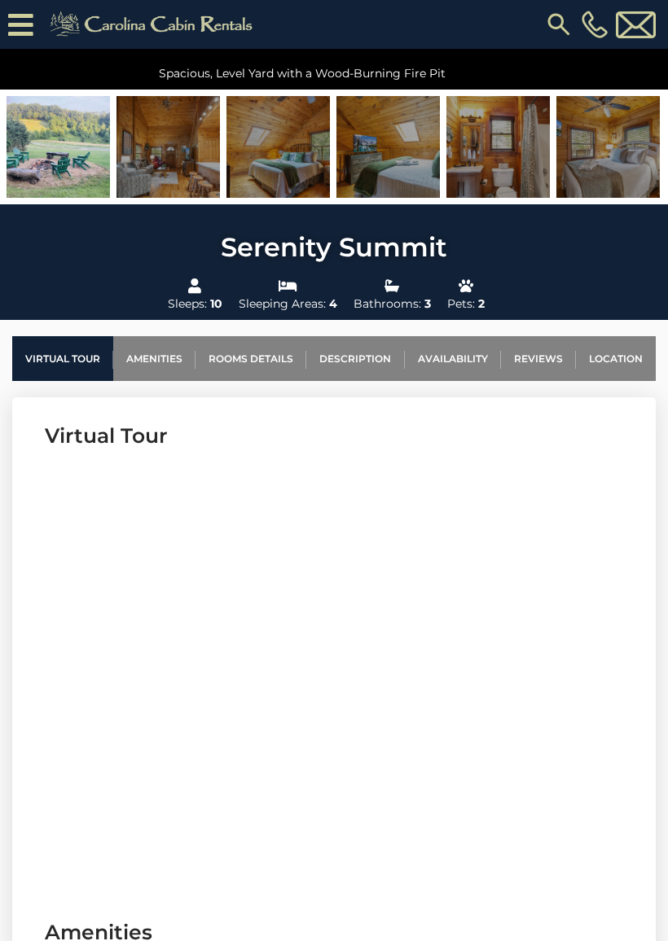
click at [585, 177] on img at bounding box center [607, 147] width 103 height 102
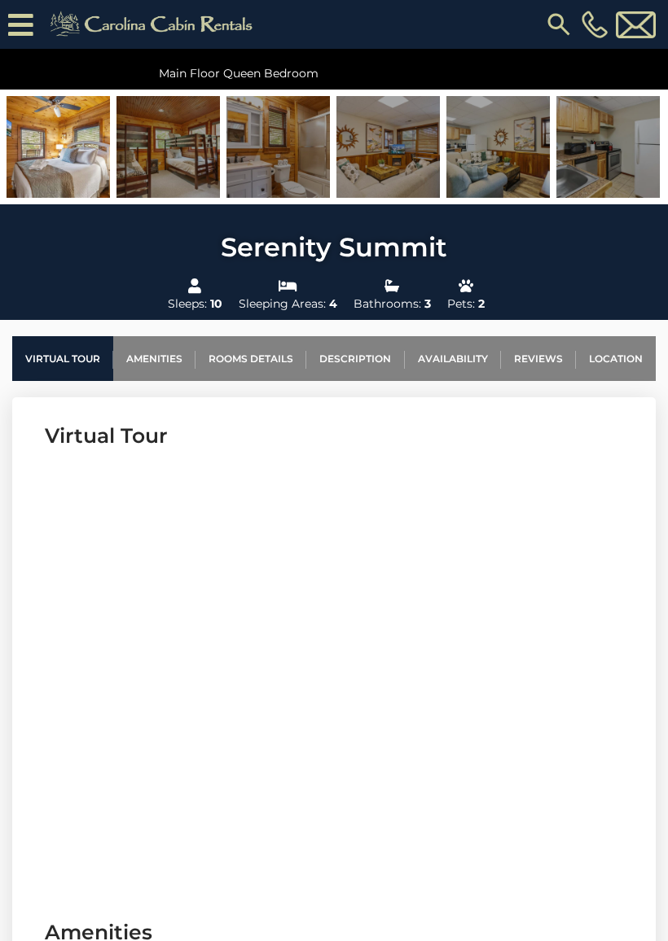
click at [613, 170] on img at bounding box center [607, 147] width 103 height 102
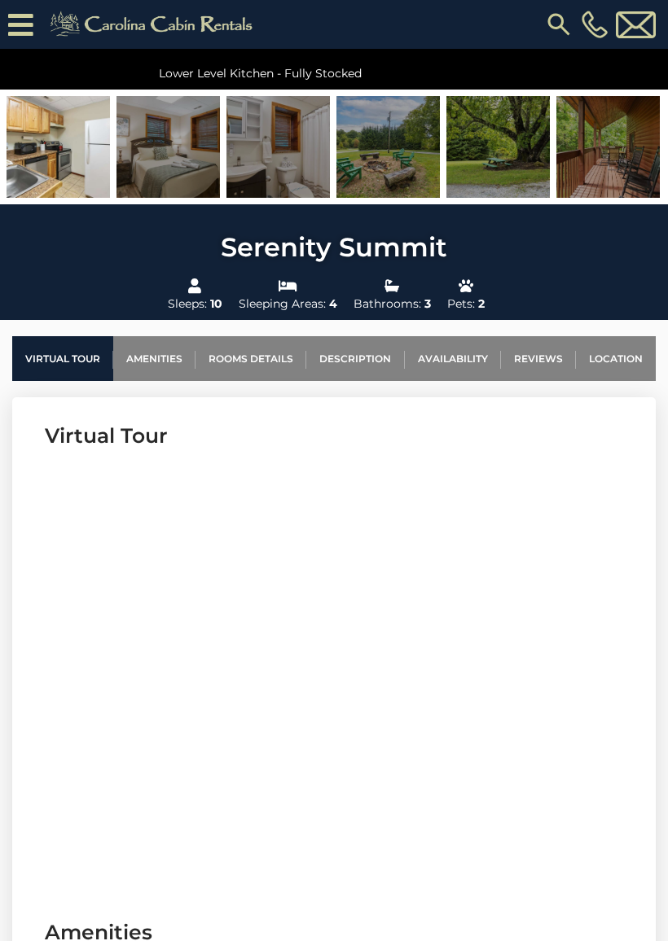
click at [615, 150] on img at bounding box center [607, 147] width 103 height 102
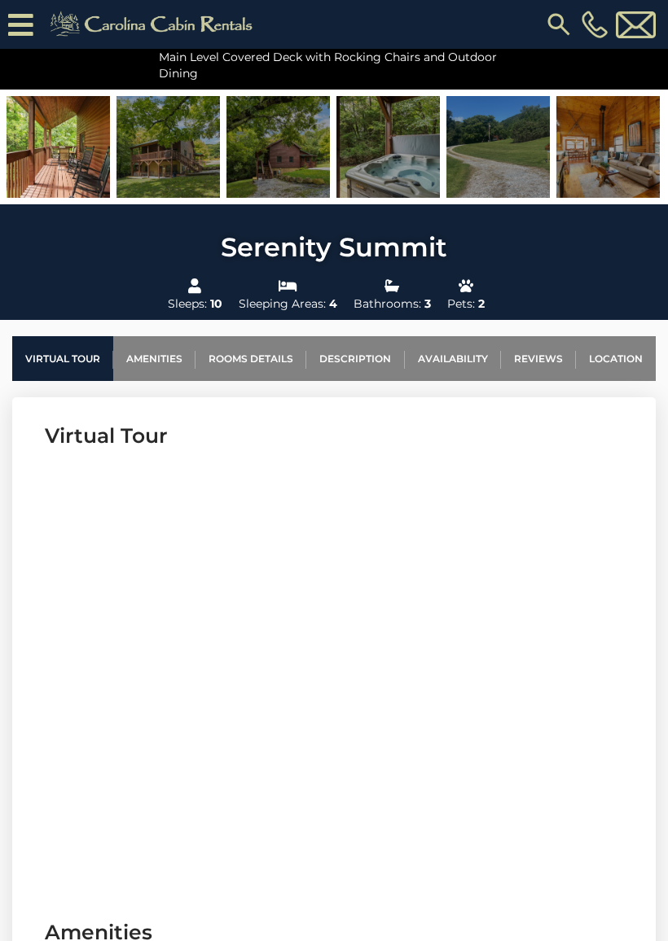
click at [269, 357] on link "Rooms Details" at bounding box center [250, 358] width 111 height 45
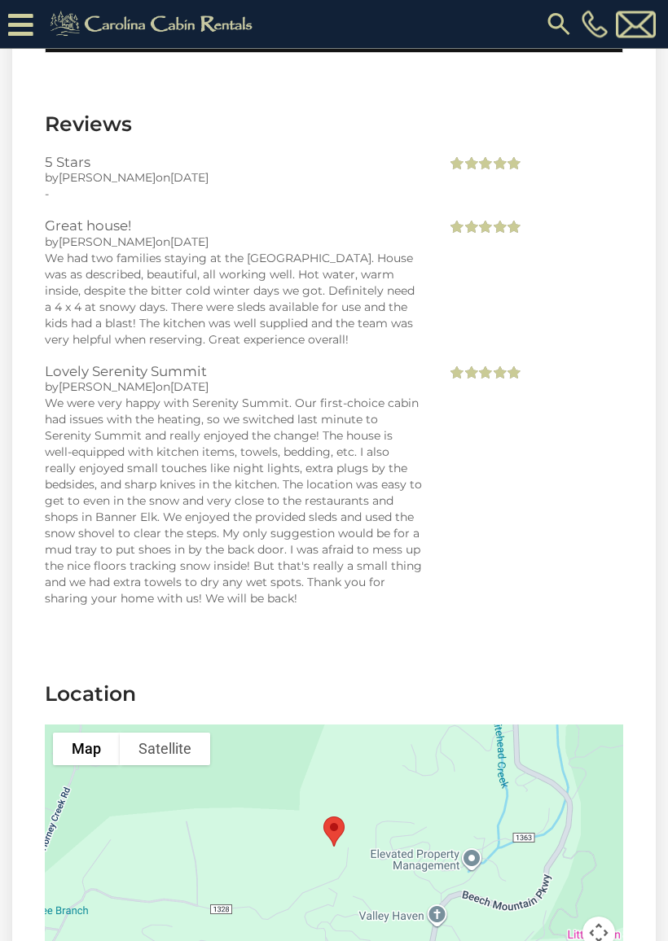
scroll to position [4277, 0]
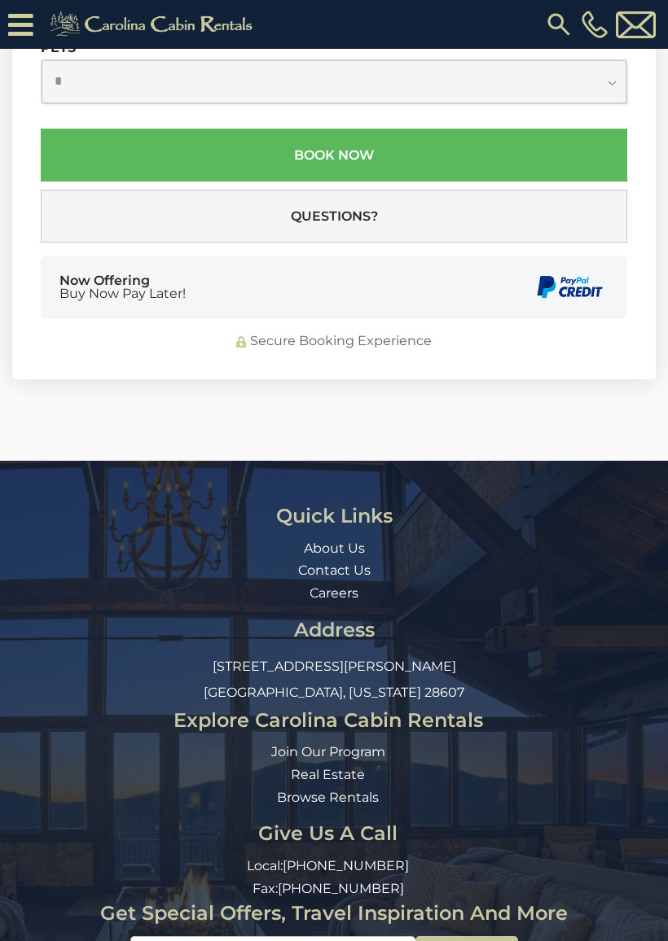
scroll to position [5521, 0]
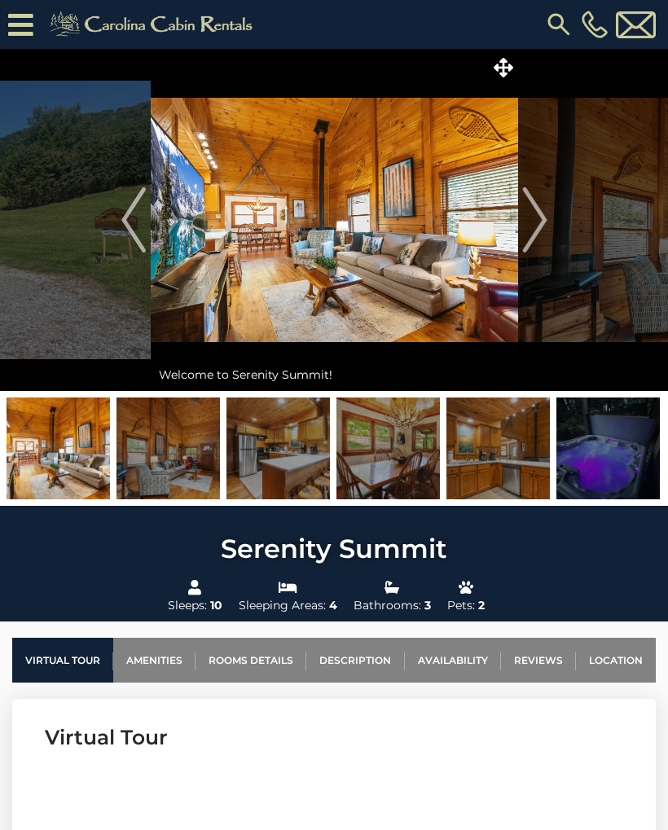
click at [541, 240] on img "Next" at bounding box center [534, 219] width 24 height 65
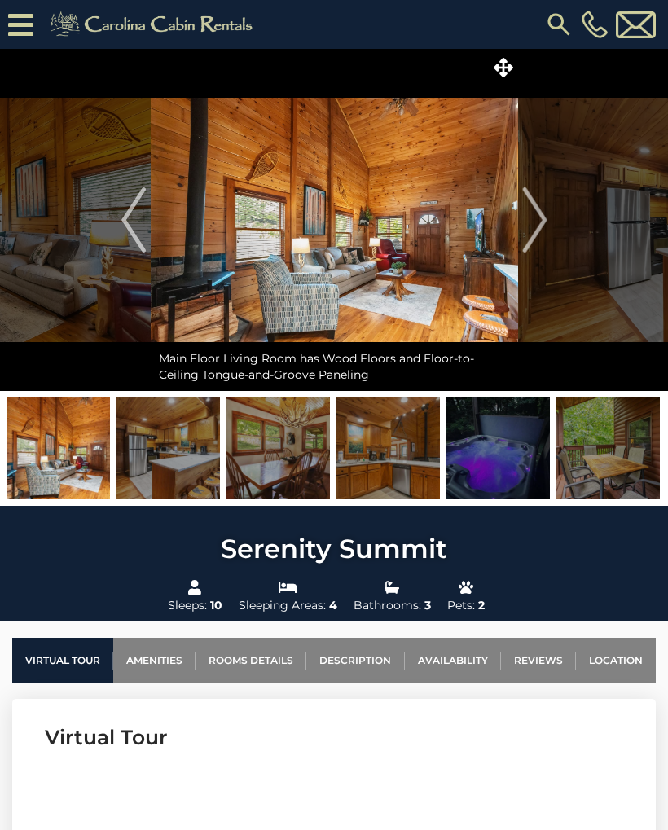
click at [540, 257] on button "Next" at bounding box center [534, 220] width 33 height 342
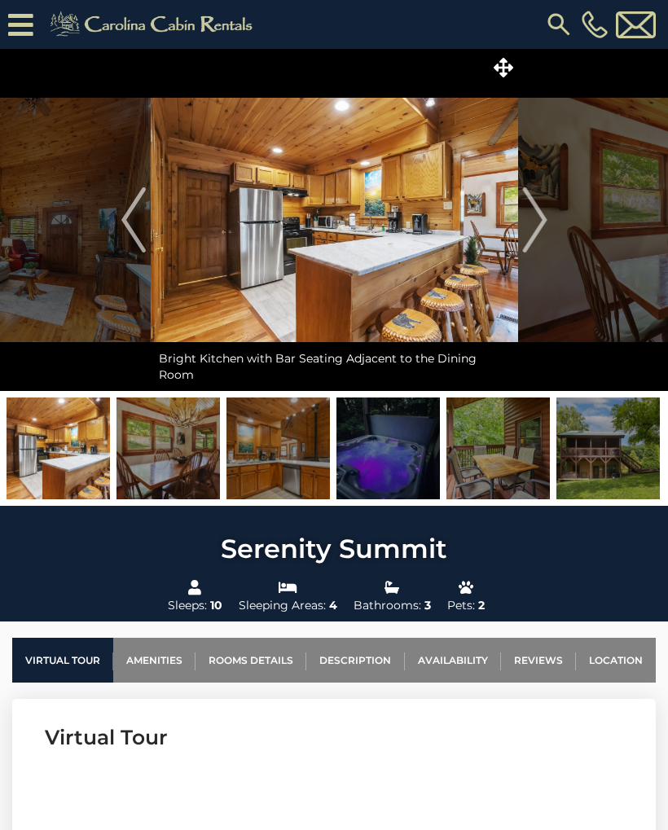
click at [538, 257] on button "Next" at bounding box center [534, 220] width 33 height 342
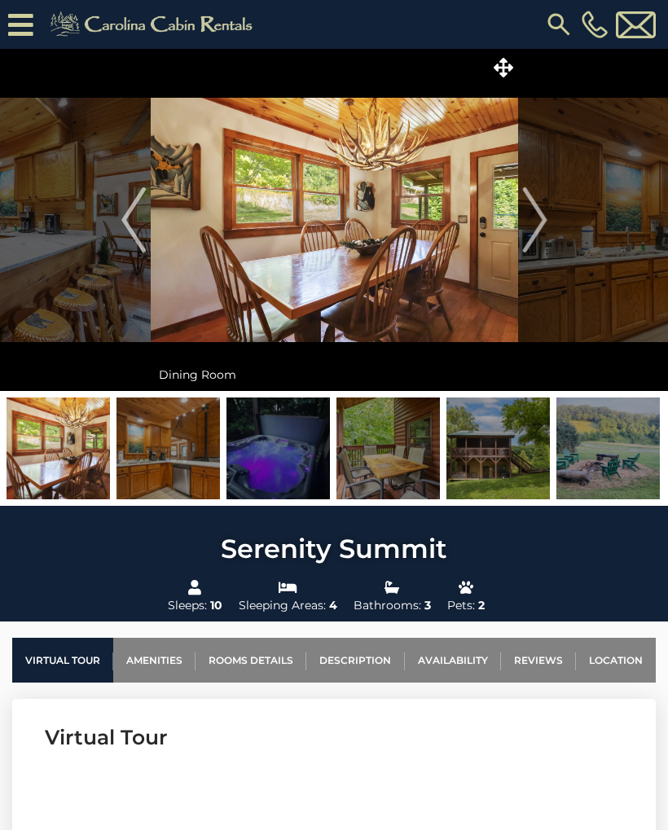
click at [537, 246] on img "Next" at bounding box center [534, 219] width 24 height 65
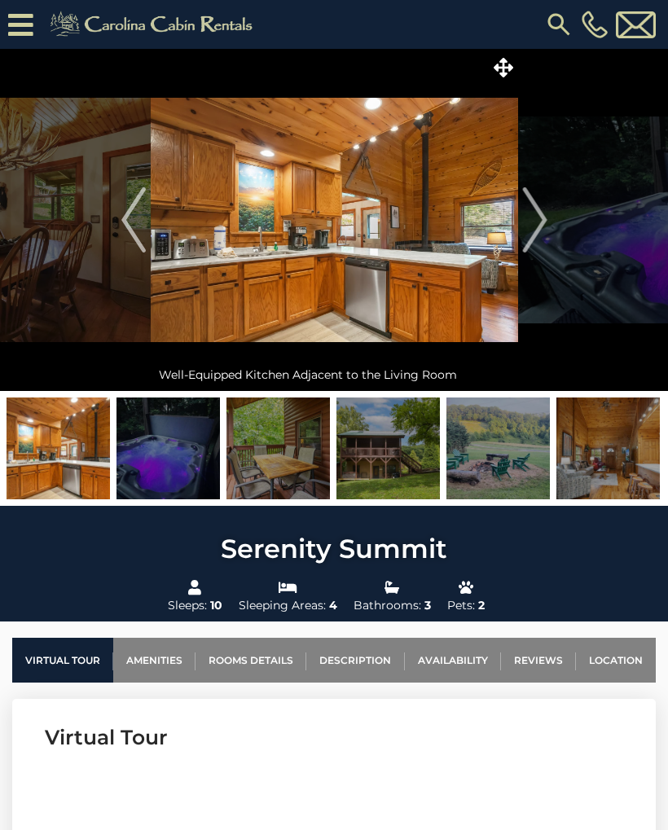
click at [532, 251] on img "Next" at bounding box center [534, 219] width 24 height 65
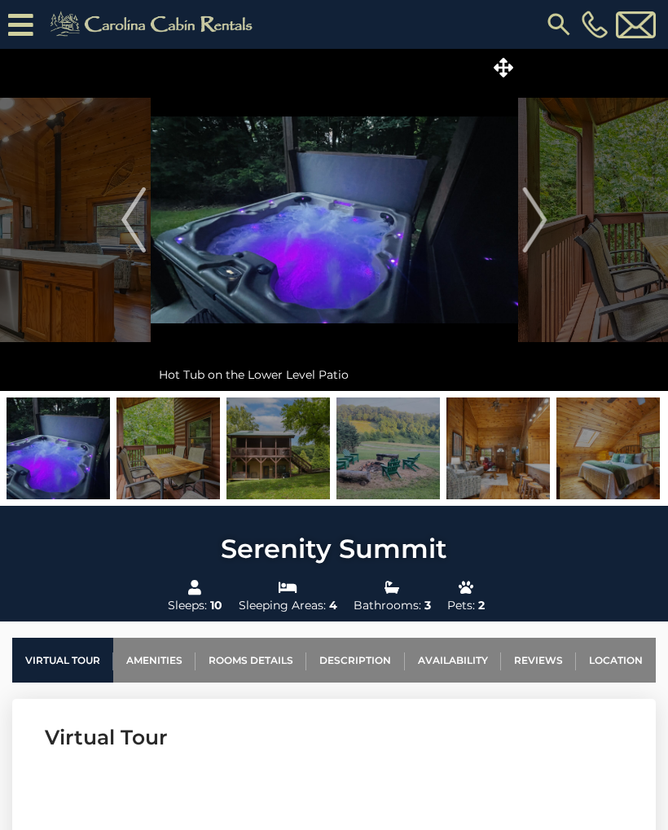
click at [532, 251] on img "Next" at bounding box center [534, 219] width 24 height 65
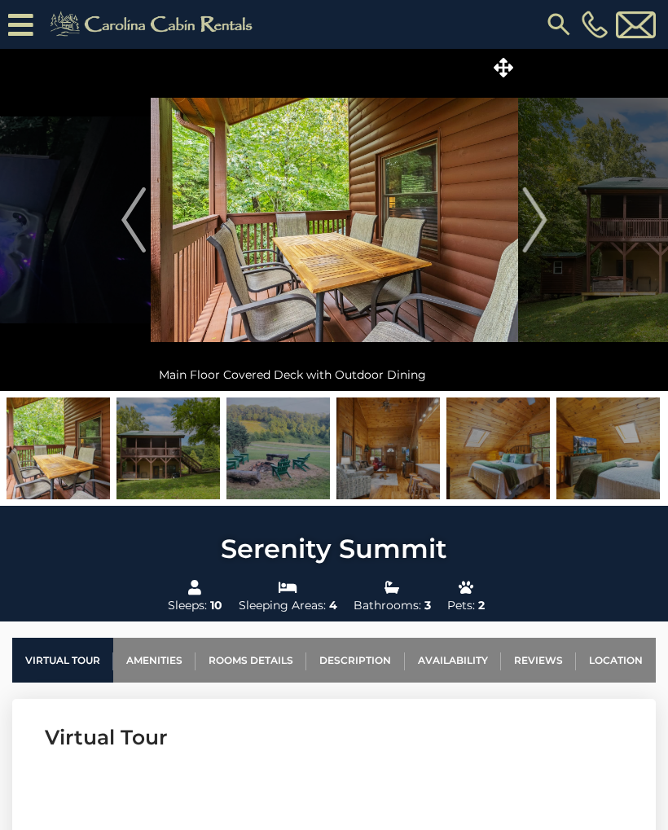
click at [532, 255] on button "Next" at bounding box center [534, 220] width 33 height 342
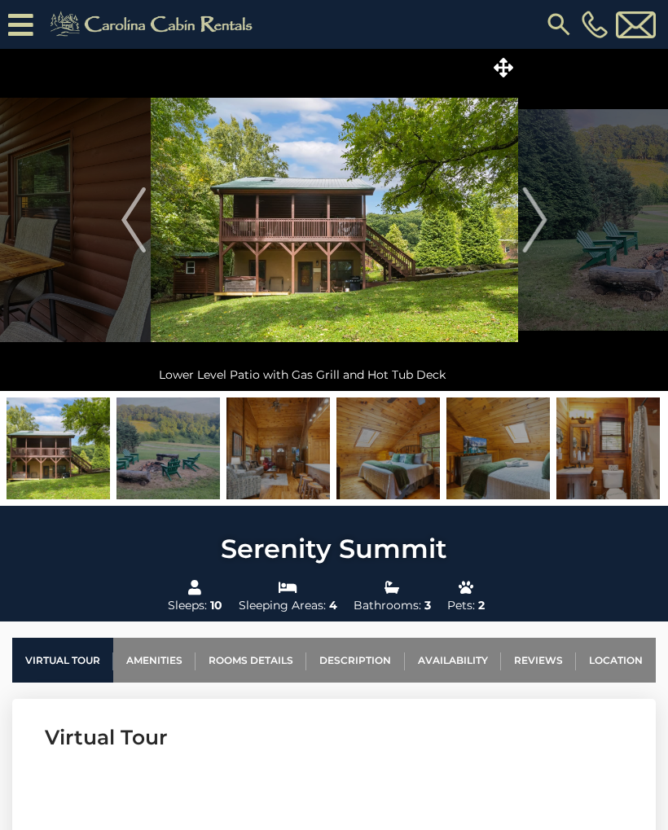
click at [541, 242] on img "Next" at bounding box center [534, 219] width 24 height 65
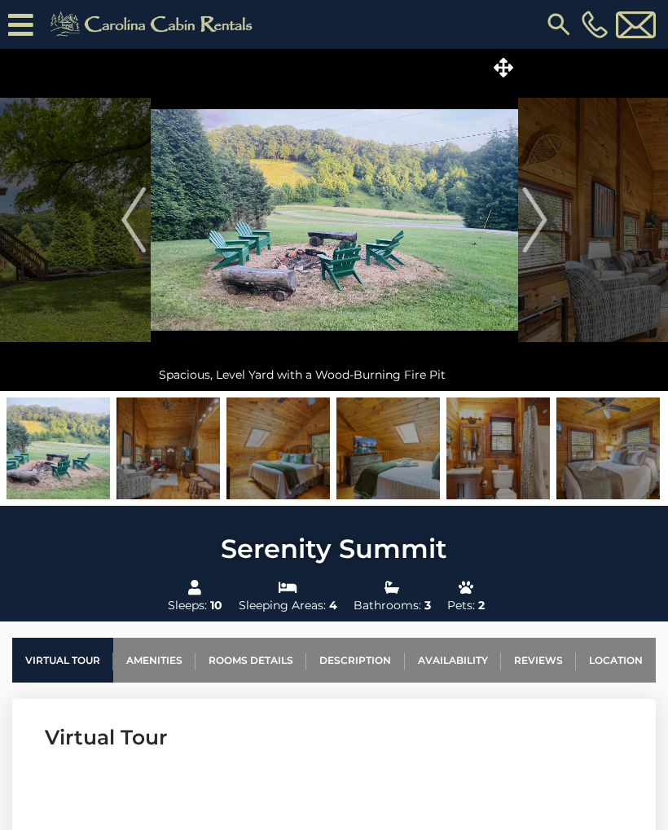
click at [545, 256] on button "Next" at bounding box center [534, 220] width 33 height 342
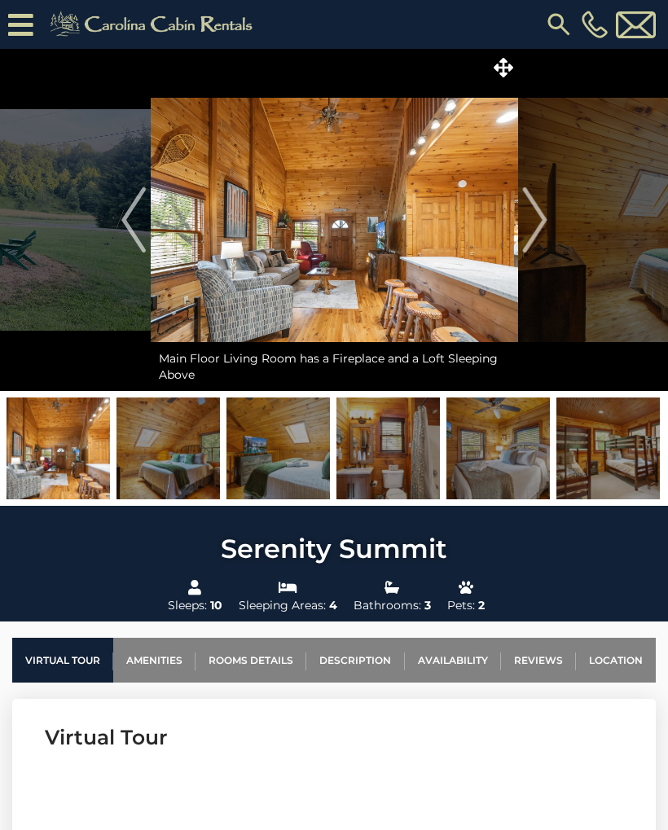
click at [543, 256] on button "Next" at bounding box center [534, 220] width 33 height 342
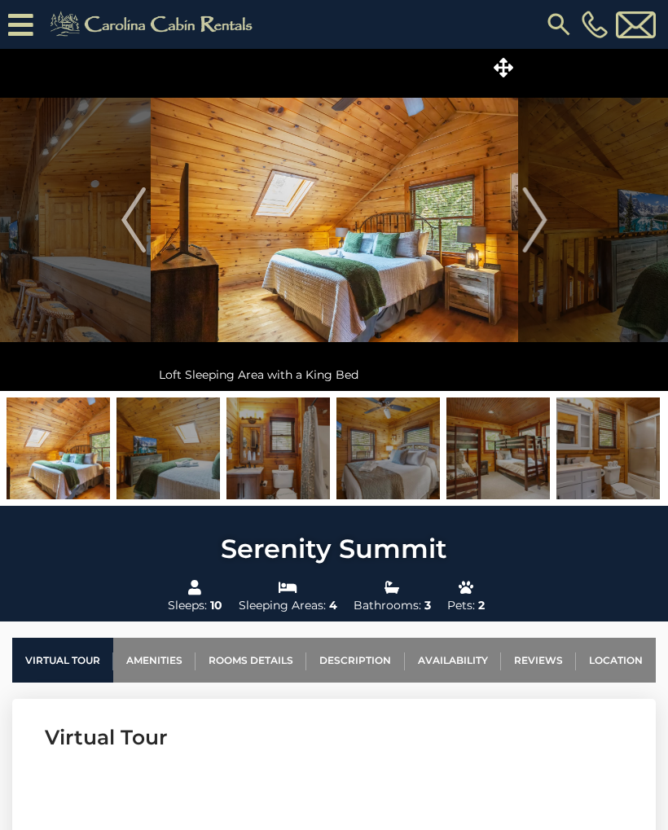
click at [544, 238] on img "Next" at bounding box center [534, 219] width 24 height 65
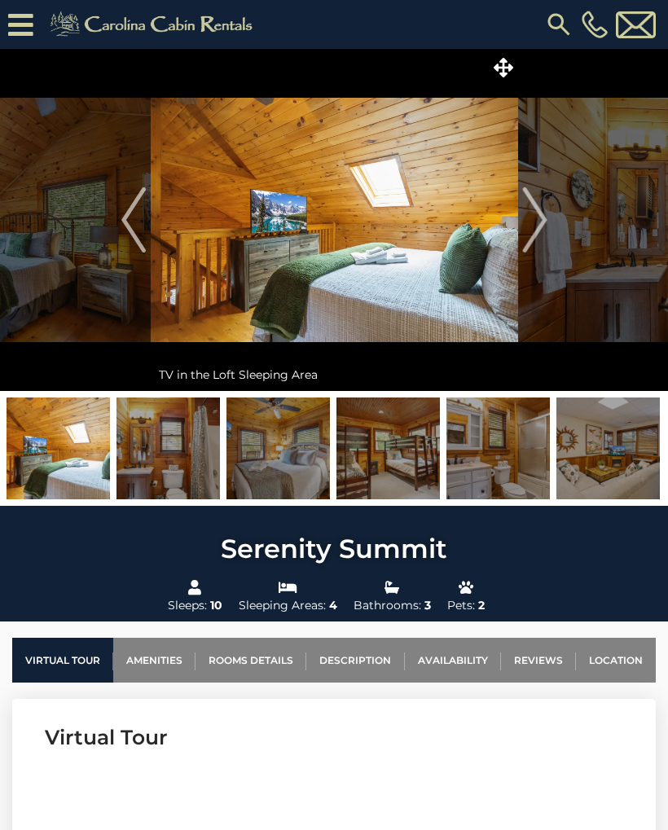
click at [531, 247] on img "Next" at bounding box center [534, 219] width 24 height 65
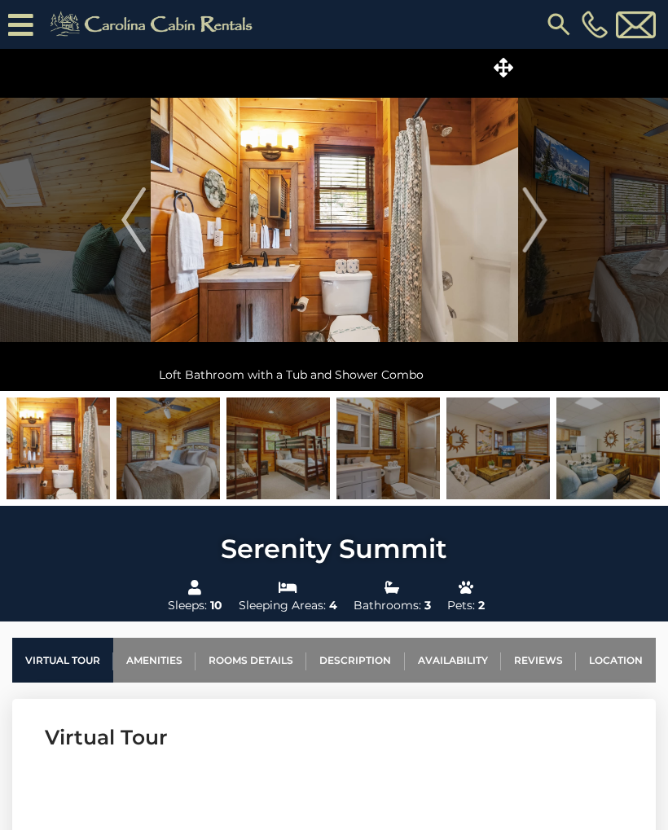
click at [544, 242] on img "Next" at bounding box center [534, 219] width 24 height 65
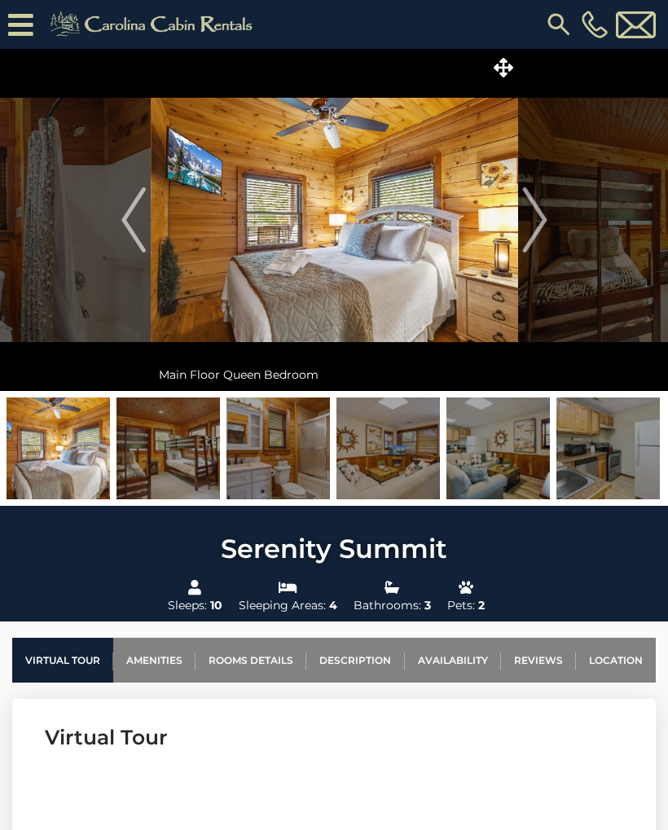
click at [542, 232] on img "Next" at bounding box center [534, 219] width 24 height 65
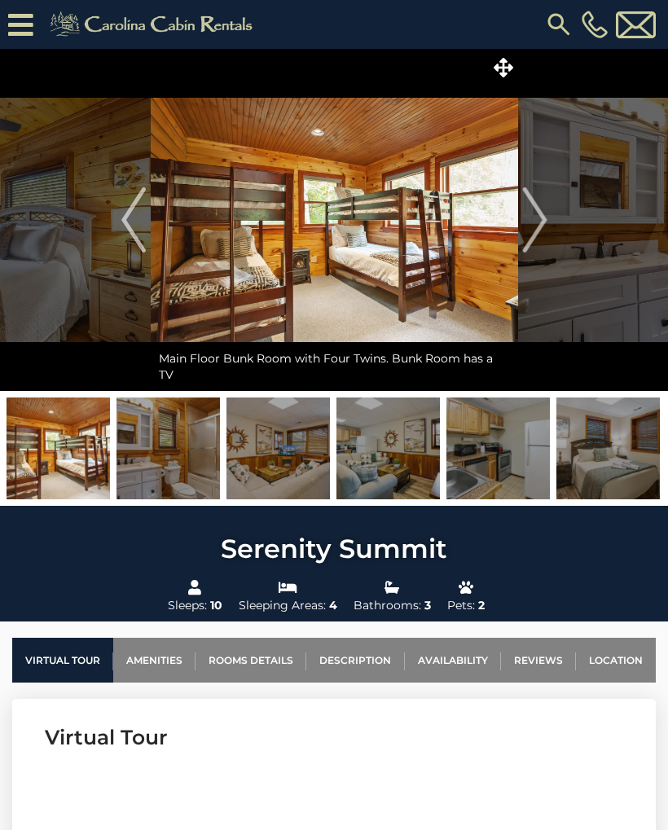
click at [541, 234] on img "Next" at bounding box center [534, 219] width 24 height 65
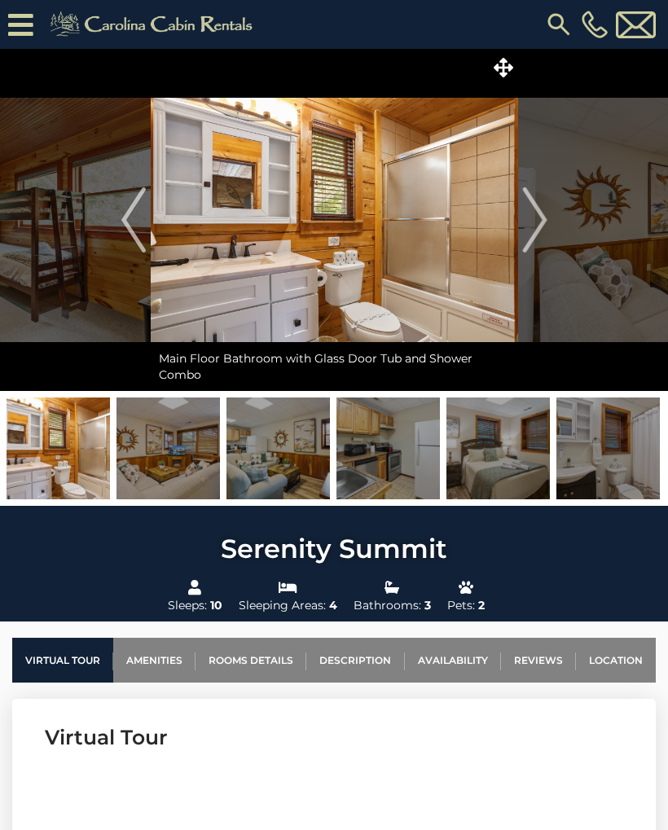
click at [541, 241] on img "Next" at bounding box center [534, 219] width 24 height 65
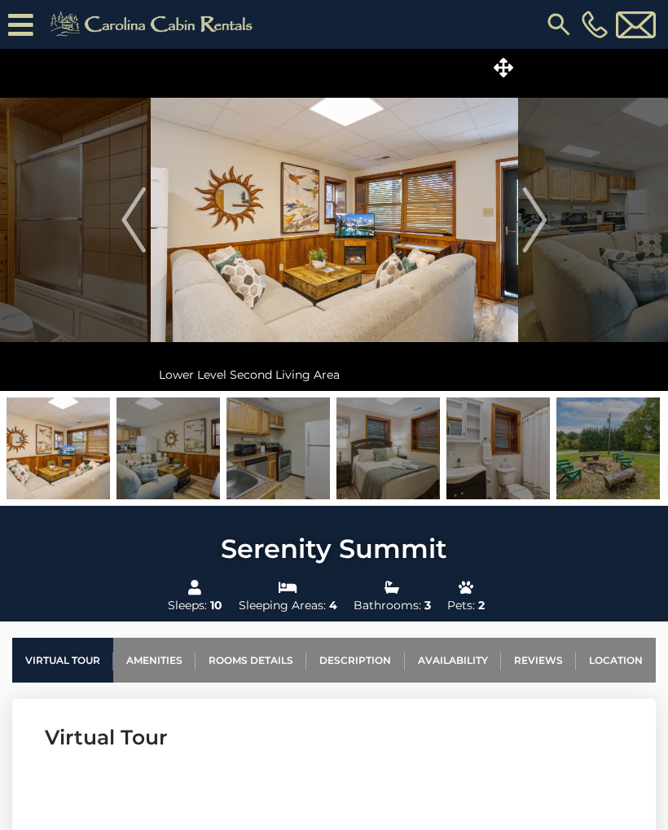
click at [545, 243] on img "Next" at bounding box center [534, 219] width 24 height 65
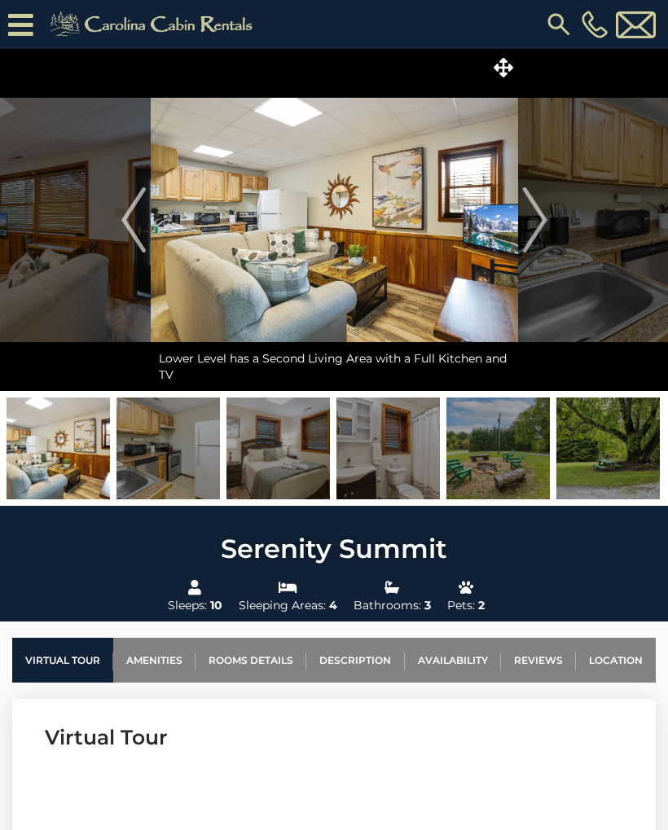
click at [545, 246] on img "Next" at bounding box center [534, 219] width 24 height 65
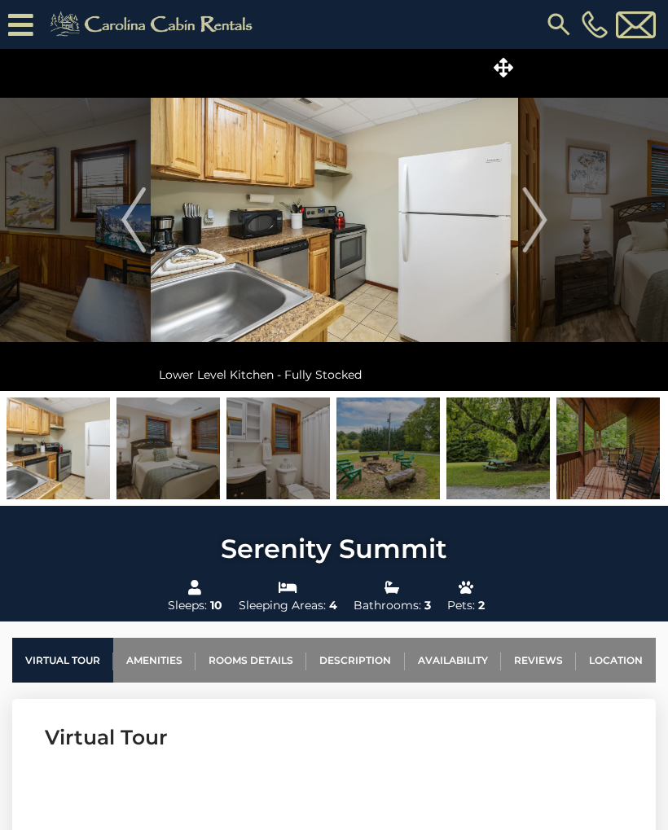
click at [545, 240] on img "Next" at bounding box center [534, 219] width 24 height 65
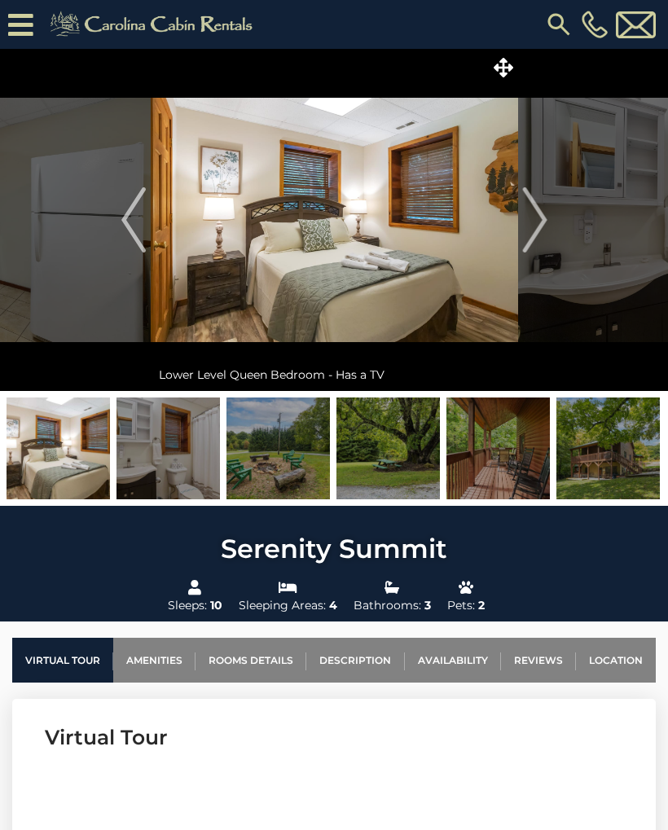
click at [541, 243] on img "Next" at bounding box center [534, 219] width 24 height 65
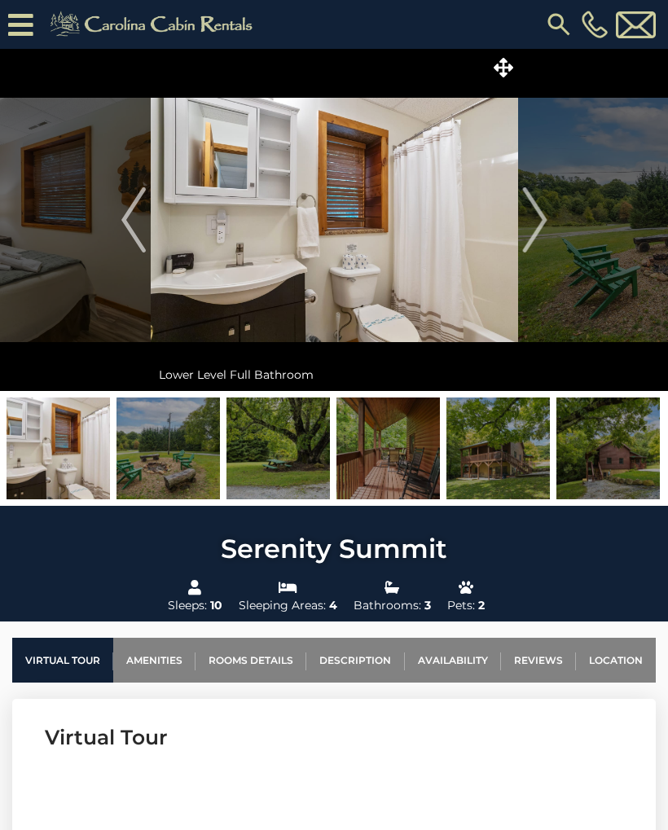
click at [542, 246] on img "Next" at bounding box center [534, 219] width 24 height 65
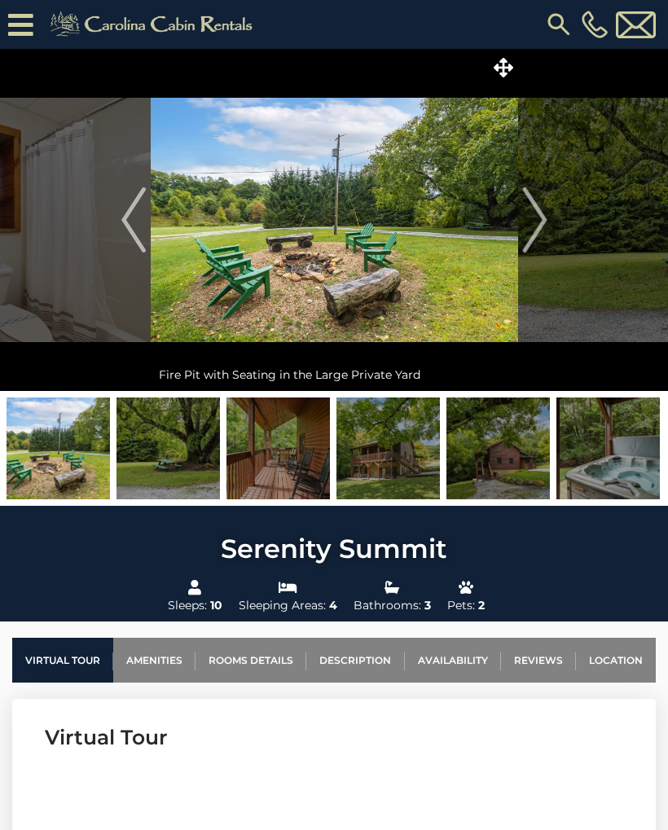
click at [546, 241] on img "Next" at bounding box center [534, 219] width 24 height 65
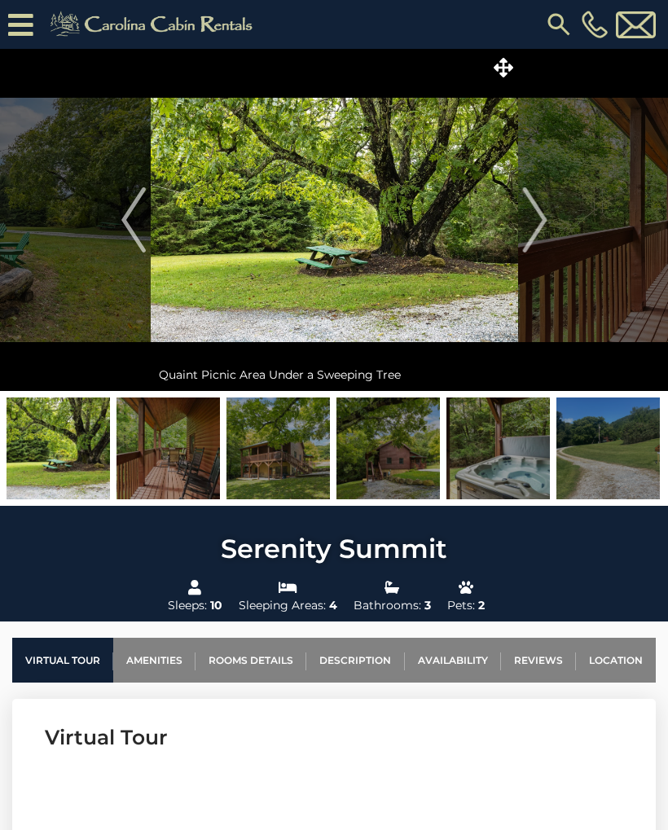
click at [543, 243] on img "Next" at bounding box center [534, 219] width 24 height 65
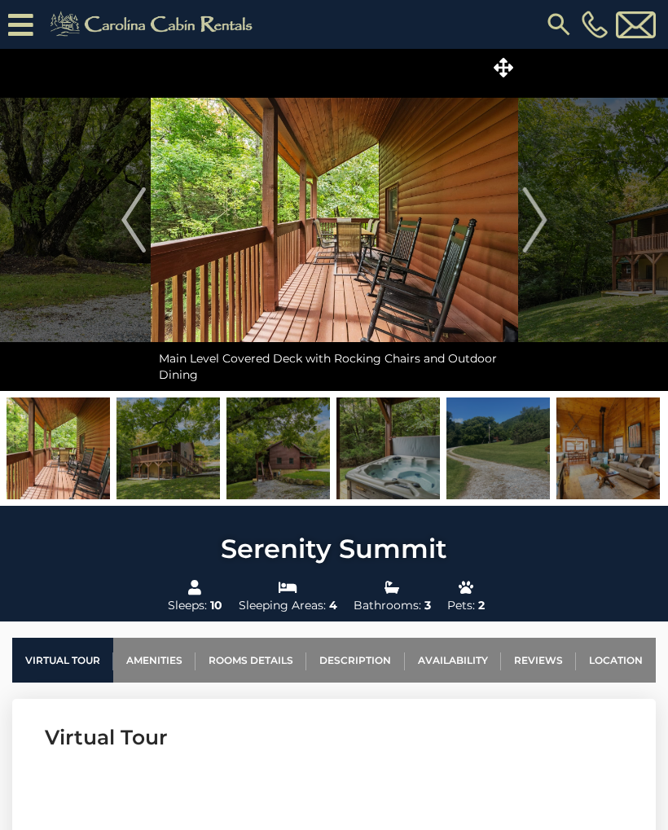
click at [540, 233] on img "Next" at bounding box center [534, 219] width 24 height 65
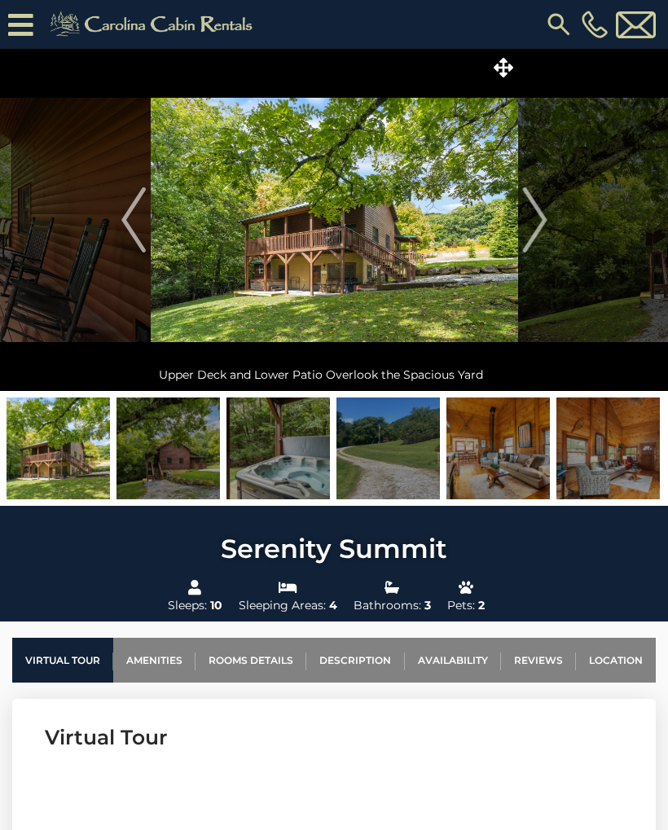
click at [542, 248] on img "Next" at bounding box center [534, 219] width 24 height 65
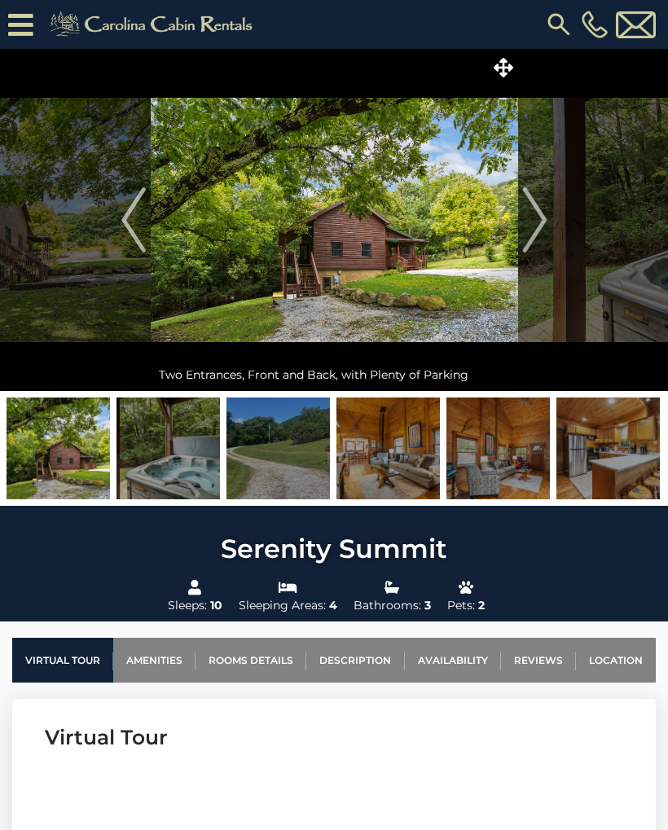
scroll to position [1, 0]
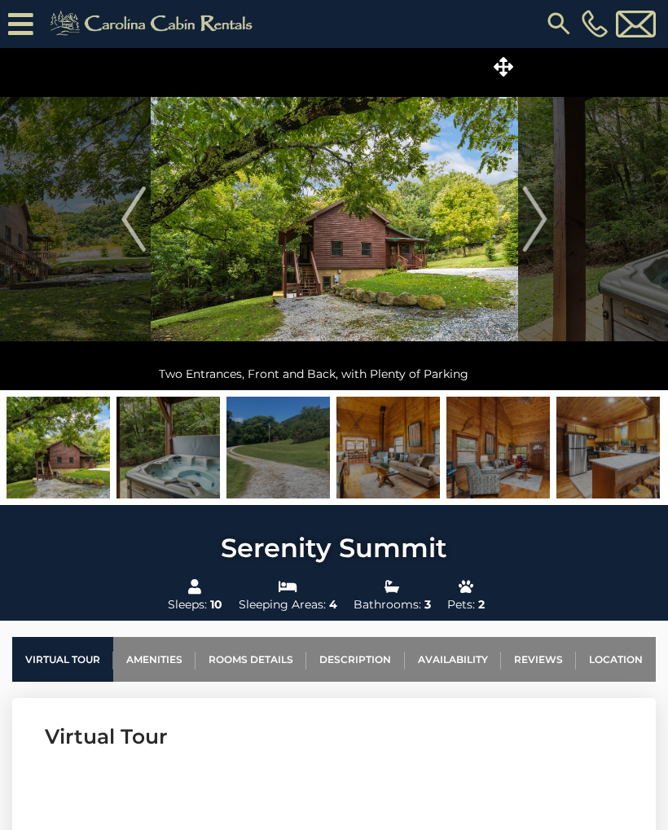
click at [427, 237] on img at bounding box center [334, 219] width 367 height 342
click at [459, 243] on img at bounding box center [334, 219] width 367 height 342
click at [464, 220] on img at bounding box center [334, 219] width 367 height 342
click at [544, 243] on img "Next" at bounding box center [534, 218] width 24 height 65
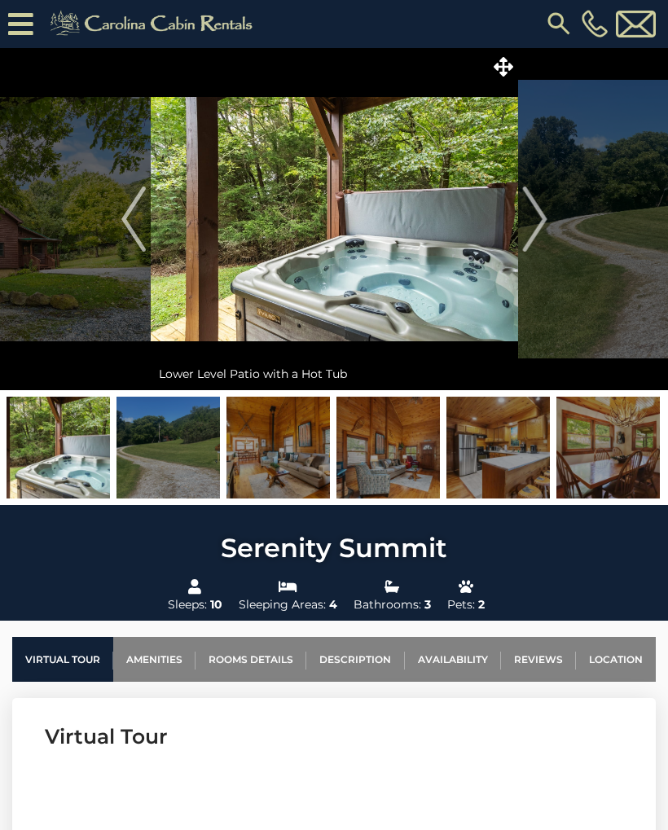
scroll to position [0, 0]
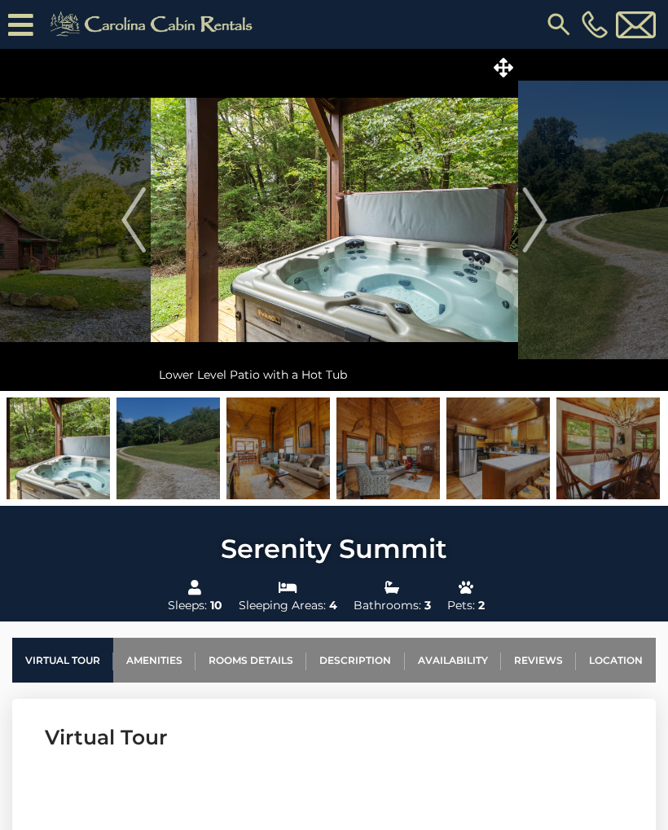
click at [530, 215] on img "Next" at bounding box center [534, 219] width 24 height 65
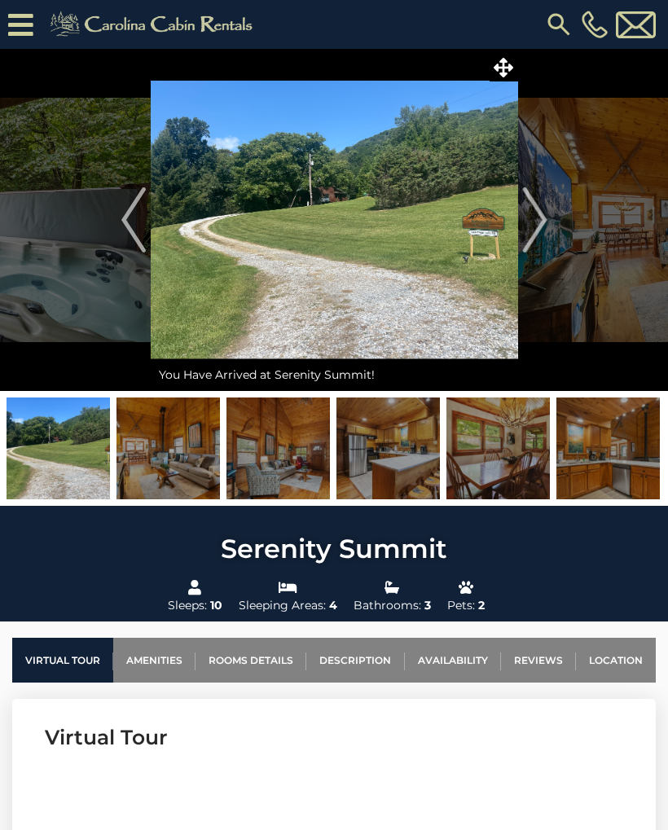
click at [540, 221] on img "Next" at bounding box center [534, 219] width 24 height 65
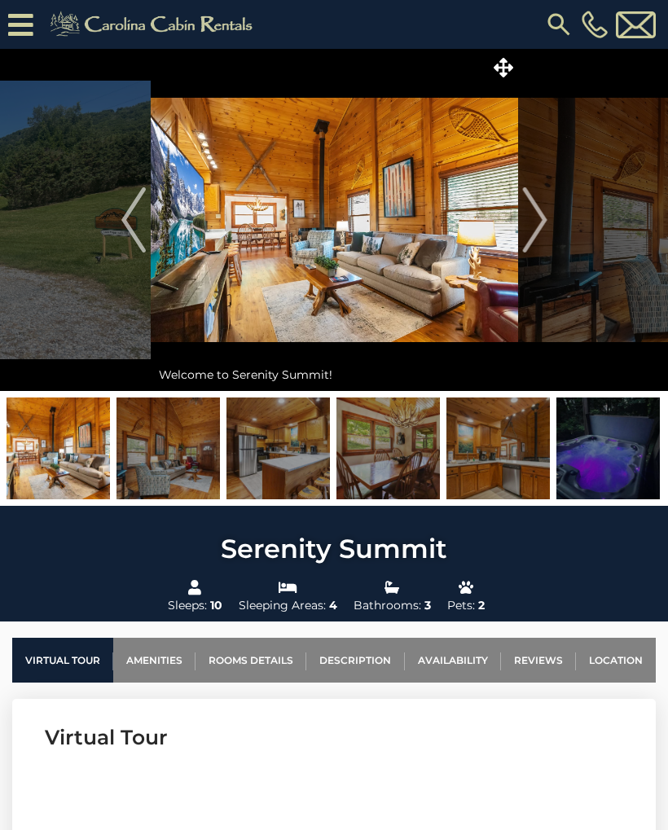
click at [531, 232] on img "Next" at bounding box center [534, 219] width 24 height 65
